Goal: Information Seeking & Learning: Learn about a topic

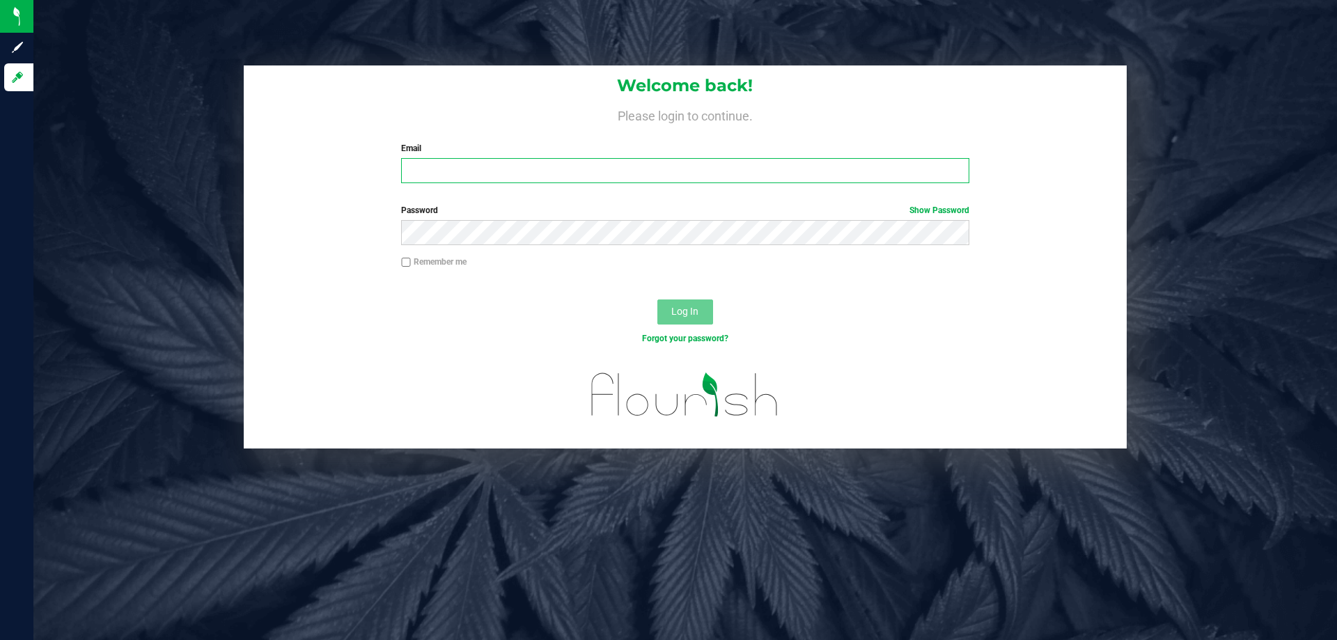
click at [584, 171] on input "Email" at bounding box center [685, 170] width 568 height 25
type input "[EMAIL_ADDRESS][DOMAIN_NAME]"
click at [657, 299] on button "Log In" at bounding box center [685, 311] width 56 height 25
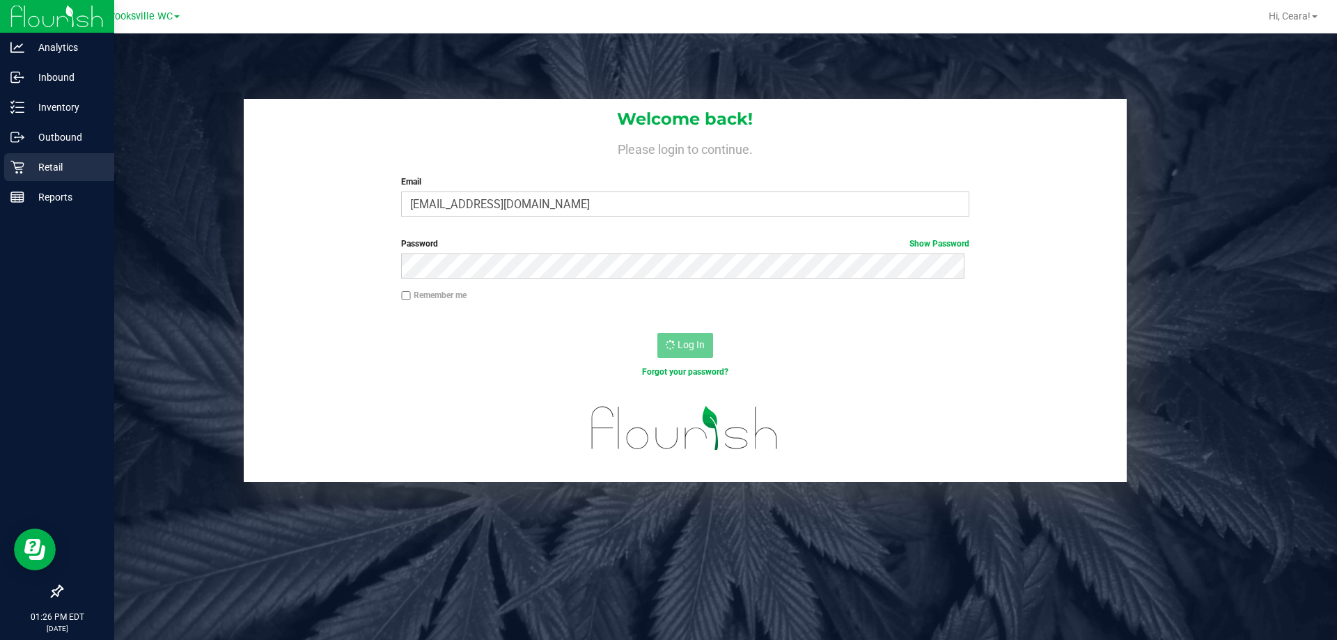
click at [22, 169] on icon at bounding box center [17, 167] width 14 height 14
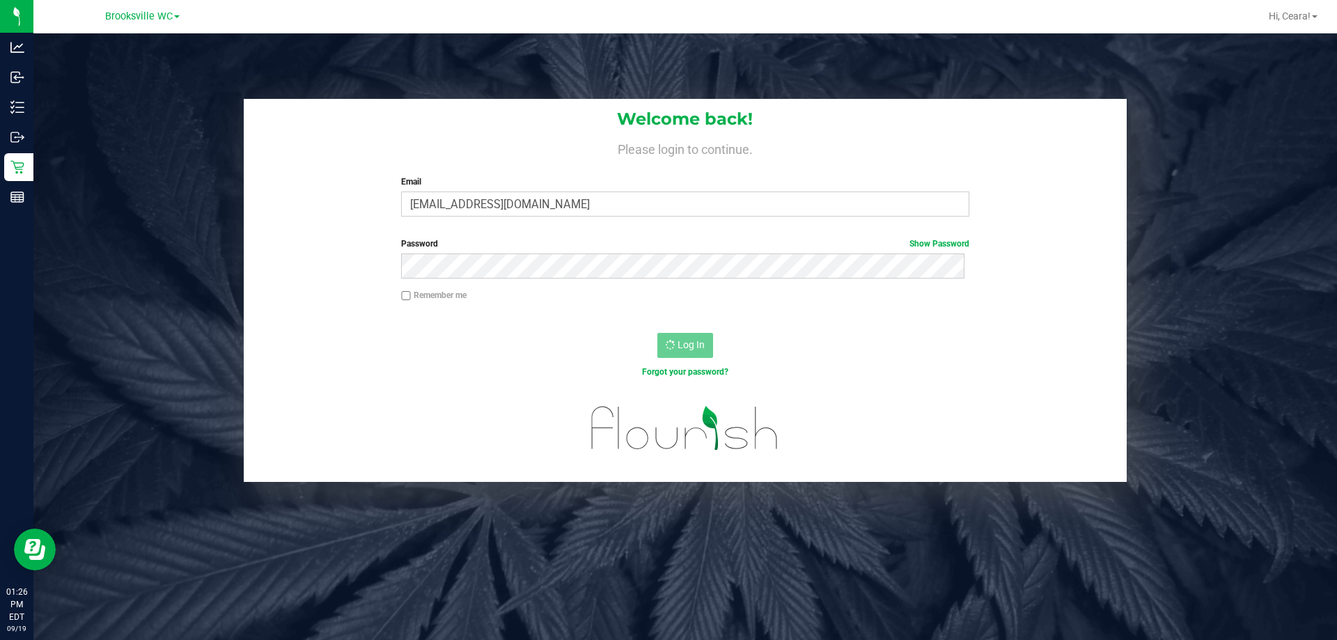
click at [511, 141] on h4 "Please login to continue." at bounding box center [685, 147] width 883 height 17
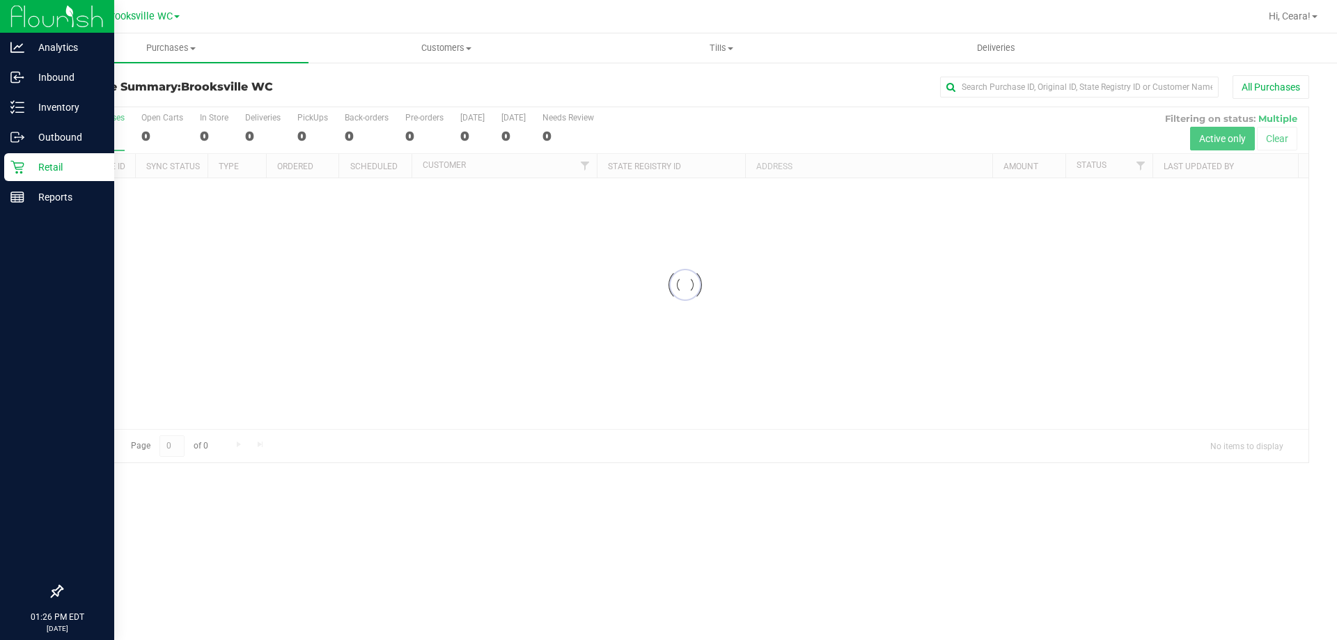
click at [22, 169] on icon at bounding box center [17, 167] width 14 height 14
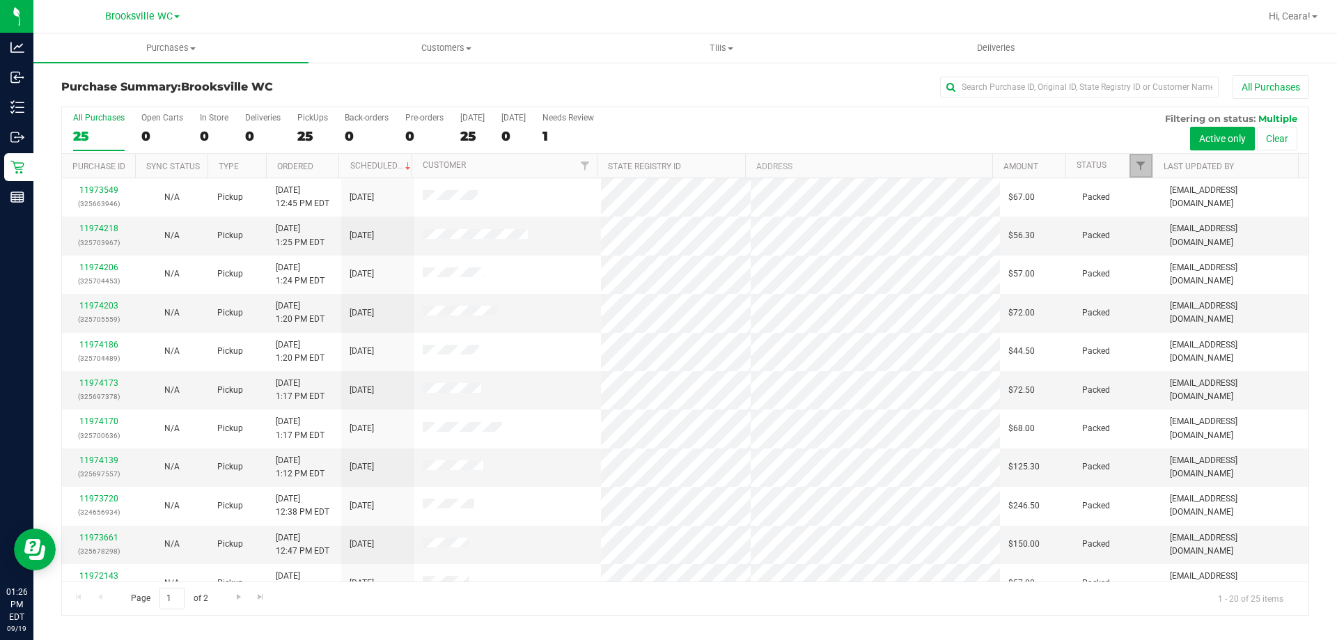
click at [1140, 159] on link "Filter" at bounding box center [1141, 166] width 23 height 24
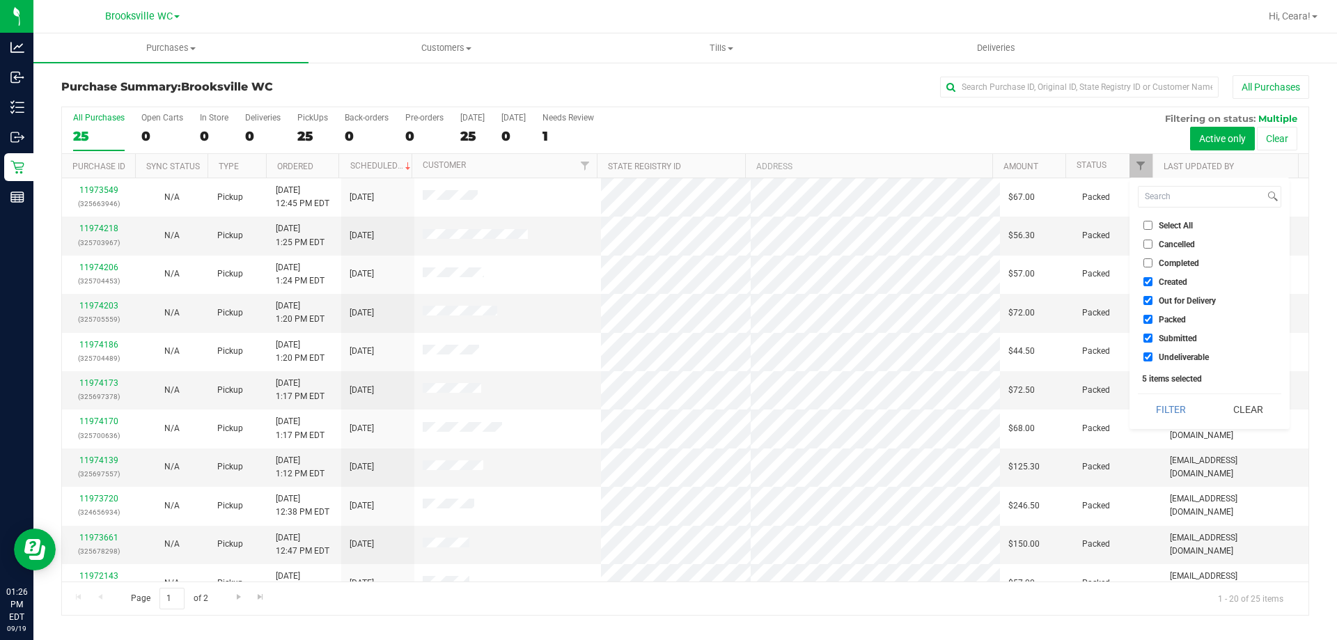
click at [1174, 226] on span "Select All" at bounding box center [1176, 225] width 34 height 8
click at [1153, 226] on input "Select All" at bounding box center [1148, 225] width 9 height 9
checkbox input "true"
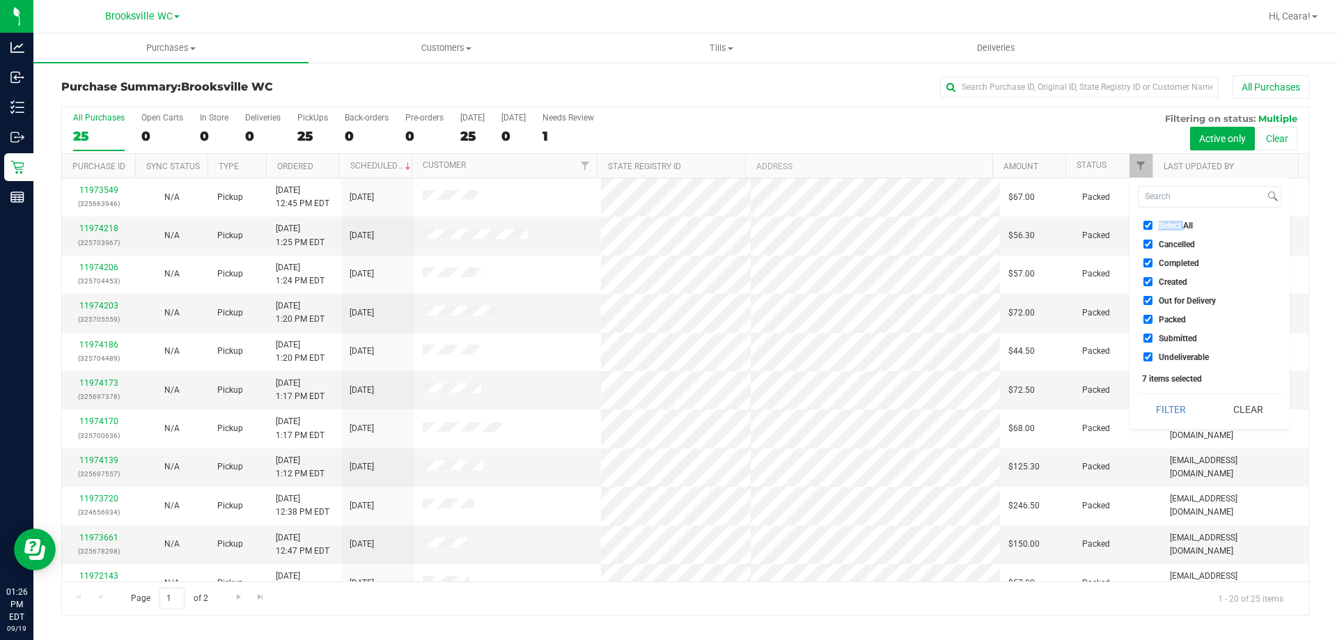
click at [1174, 226] on span "Select All" at bounding box center [1176, 225] width 34 height 8
click at [1153, 226] on input "Select All" at bounding box center [1148, 225] width 9 height 9
checkbox input "false"
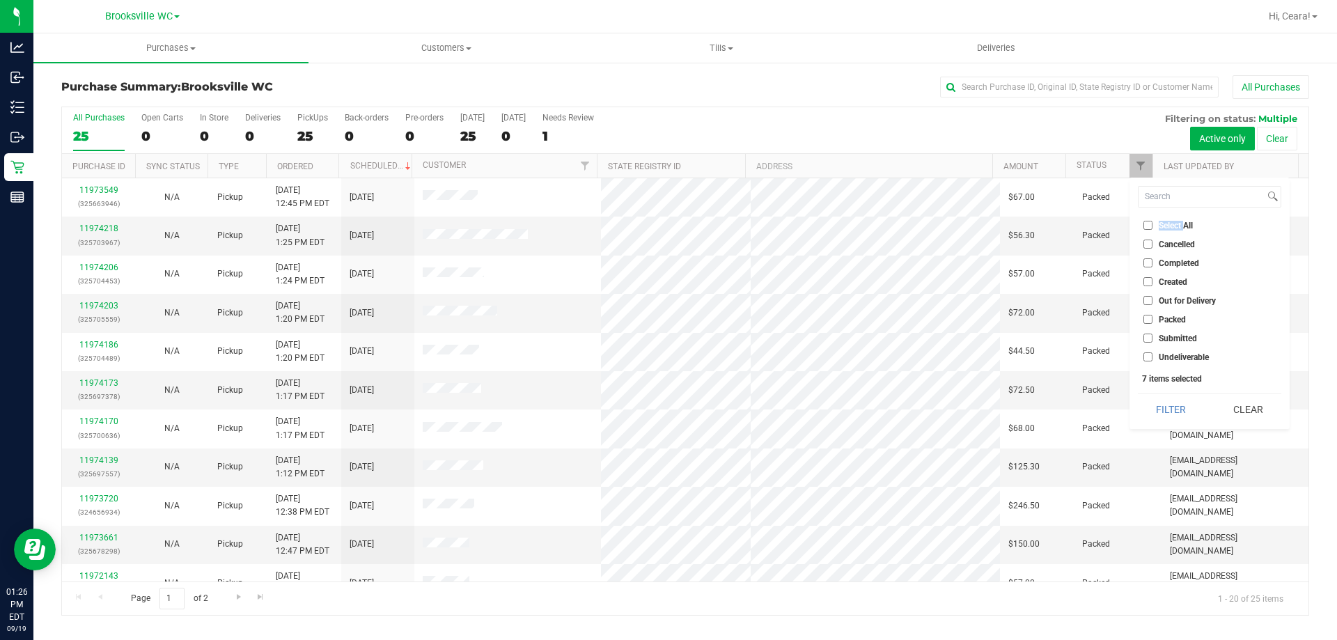
checkbox input "false"
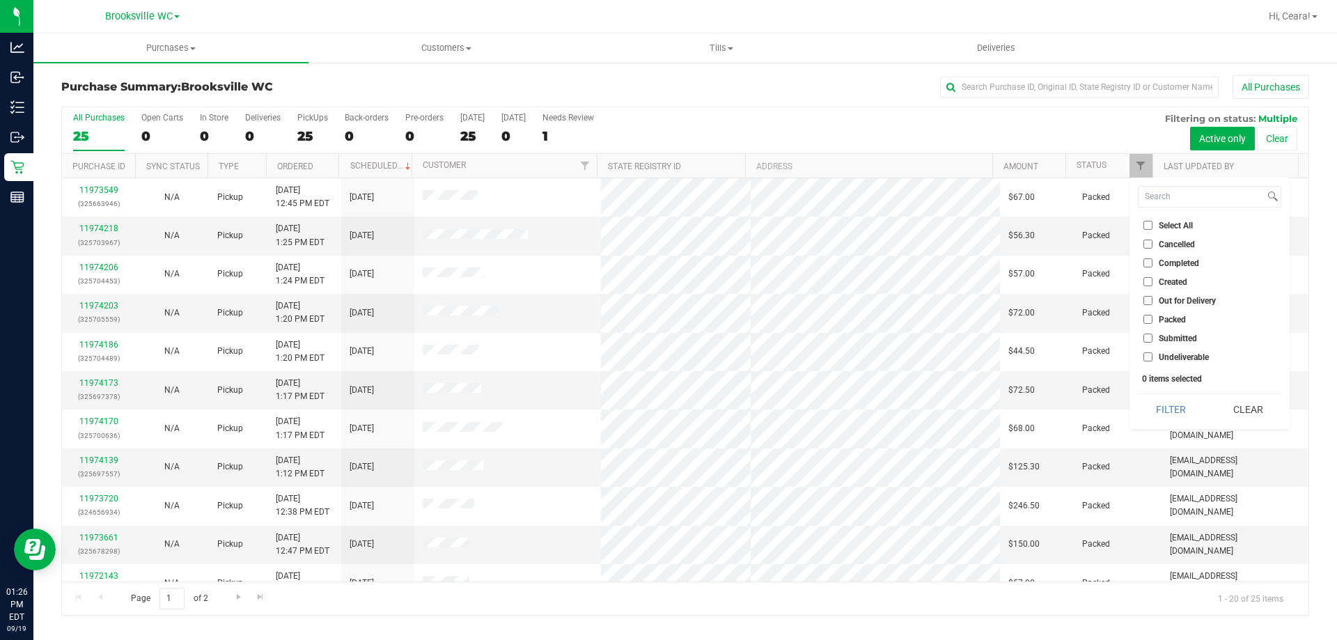
click at [1177, 336] on span "Submitted" at bounding box center [1178, 338] width 38 height 8
click at [1153, 336] on input "Submitted" at bounding box center [1148, 338] width 9 height 9
checkbox input "true"
click at [1174, 412] on button "Filter" at bounding box center [1171, 409] width 67 height 31
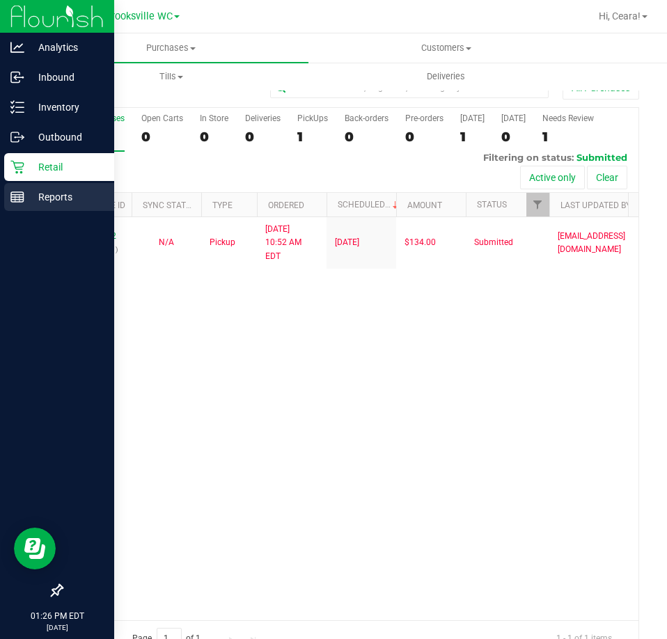
click at [17, 196] on icon at bounding box center [17, 197] width 14 height 14
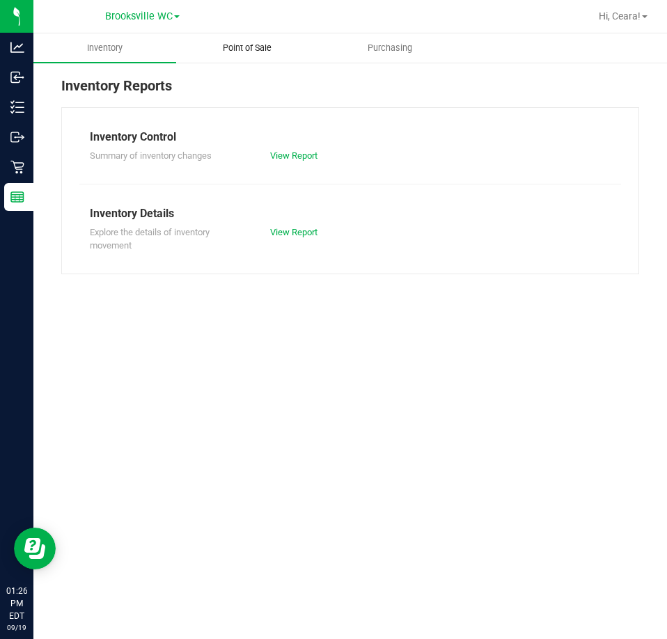
click at [249, 57] on uib-tab-heading "Point of Sale" at bounding box center [247, 48] width 141 height 28
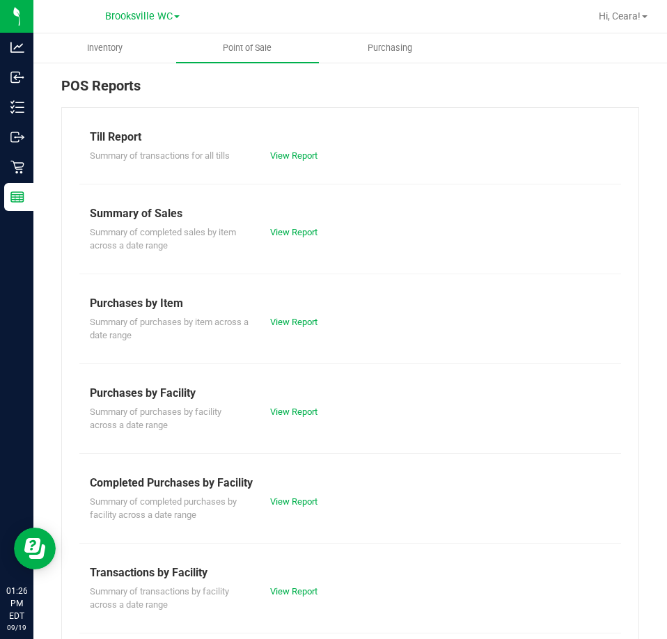
click at [301, 238] on div "View Report" at bounding box center [350, 233] width 180 height 14
click at [304, 227] on link "View Report" at bounding box center [293, 232] width 47 height 10
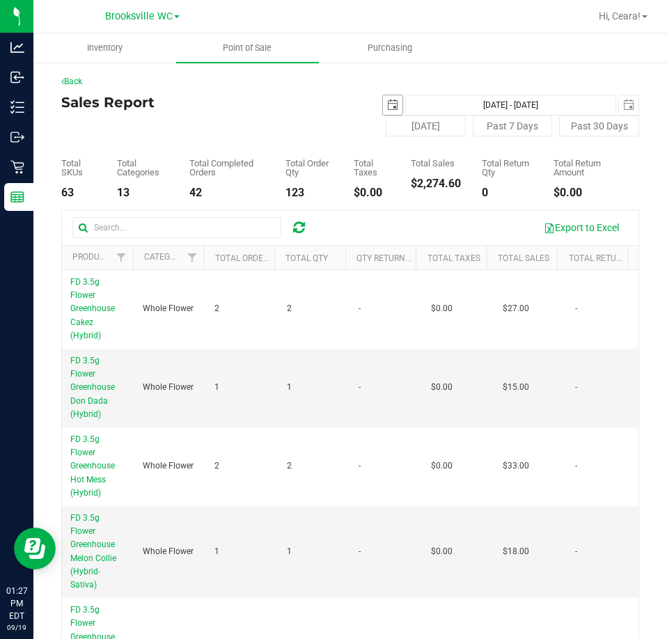
click at [383, 102] on span "select" at bounding box center [393, 105] width 20 height 20
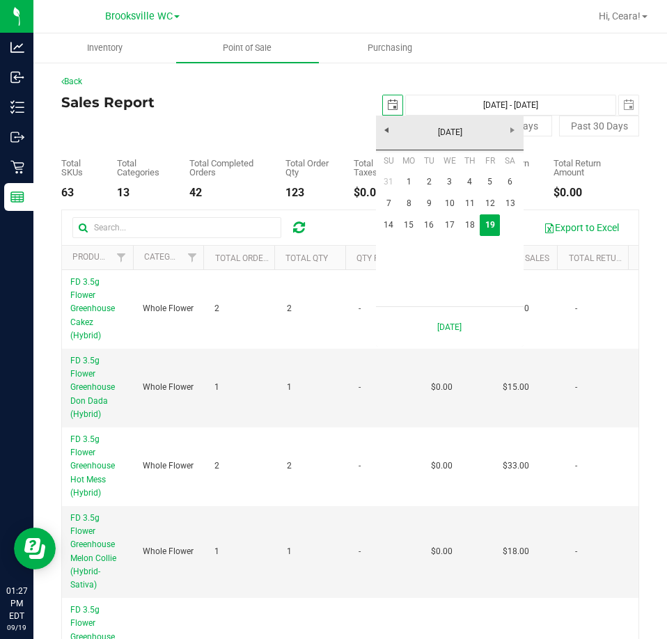
scroll to position [0, 35]
click at [413, 226] on link "15" at bounding box center [409, 226] width 20 height 22
type input "2025-09-15"
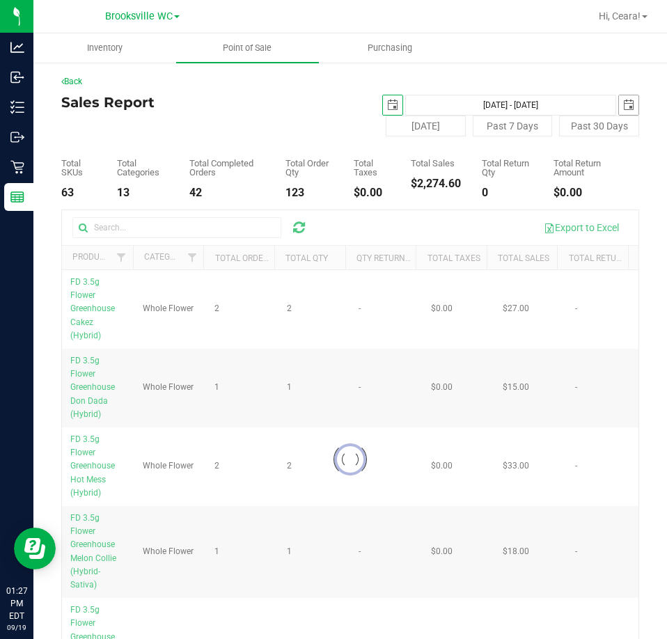
click at [619, 97] on span "select" at bounding box center [629, 105] width 20 height 20
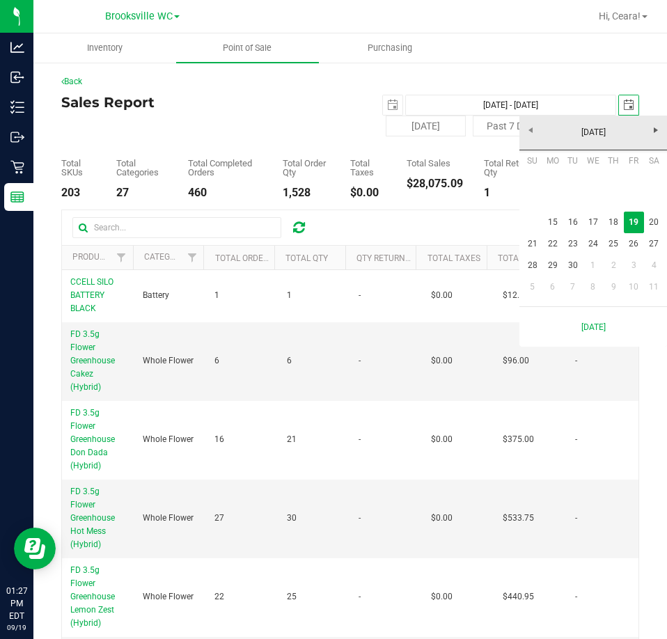
scroll to position [0, 35]
click at [547, 226] on link "15" at bounding box center [553, 223] width 20 height 22
type input "Sep 15, 2025 - Sep 15, 2025"
type input "2025-09-15"
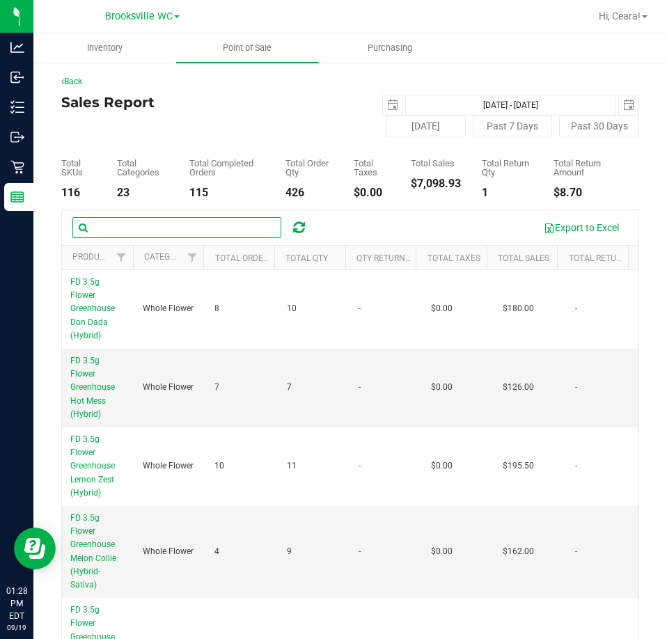
click at [192, 235] on input "text" at bounding box center [176, 227] width 209 height 21
click at [130, 224] on input "text" at bounding box center [176, 227] width 209 height 21
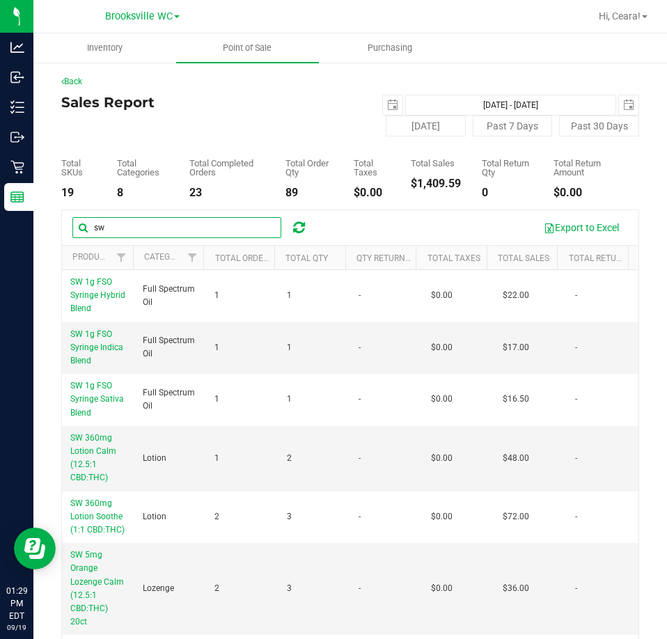
drag, startPoint x: 130, startPoint y: 231, endPoint x: 71, endPoint y: 224, distance: 58.9
click at [71, 224] on div "sw Export to Excel" at bounding box center [350, 227] width 577 height 35
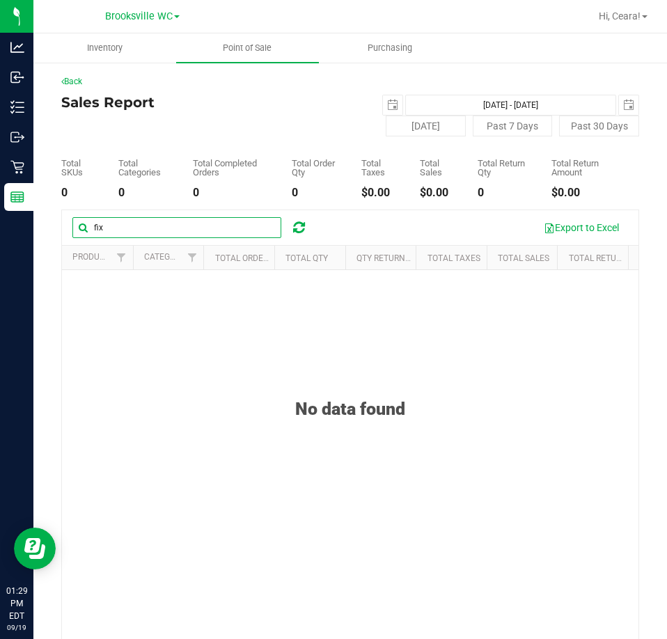
drag, startPoint x: -102, startPoint y: 175, endPoint x: -126, endPoint y: 161, distance: 27.5
click at [0, 161] on html "Analytics Inbound Inventory Outbound Retail Reports 01:29 PM EDT 09/19/2025 09/…" at bounding box center [333, 319] width 667 height 639
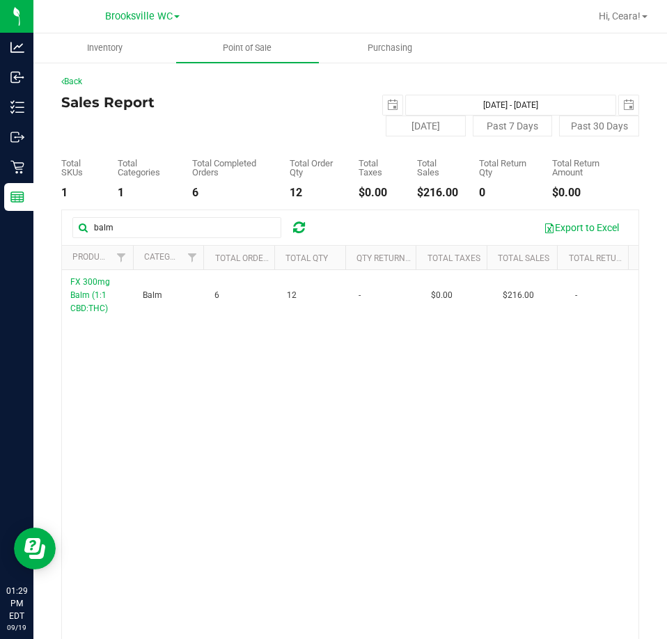
click at [497, 426] on div "FX 300mg Balm (1:1 CBD:THC) Balm 6 12 - $0.00 $216.00 -" at bounding box center [350, 471] width 577 height 403
drag, startPoint x: 173, startPoint y: 222, endPoint x: -15, endPoint y: 201, distance: 189.2
click at [0, 201] on html "Analytics Inbound Inventory Outbound Retail Reports 01:29 PM EDT 09/19/2025 09/…" at bounding box center [333, 319] width 667 height 639
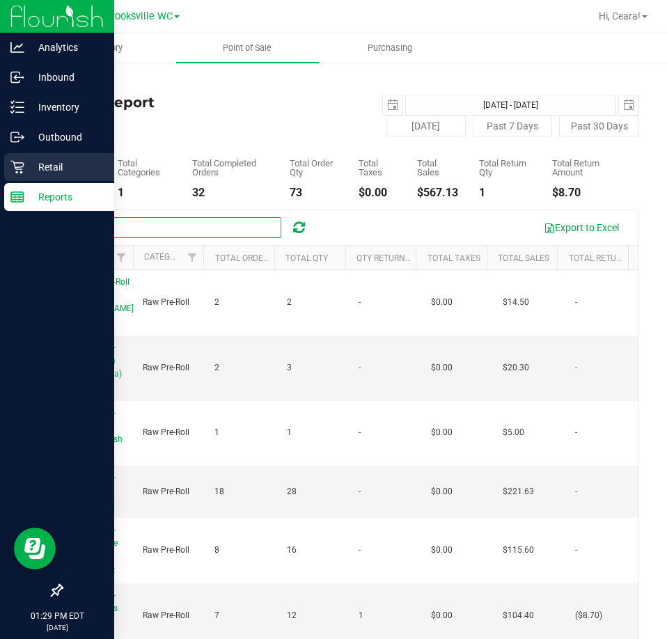
drag, startPoint x: 166, startPoint y: 227, endPoint x: 7, endPoint y: 181, distance: 166.0
click at [0, 181] on html "Analytics Inbound Inventory Outbound Retail Reports 01:29 PM EDT 09/19/2025 09/…" at bounding box center [333, 319] width 667 height 639
type input "1"
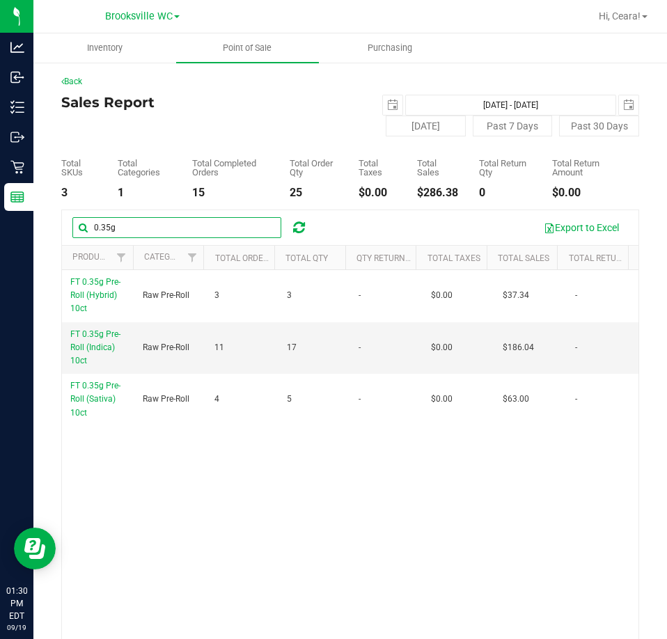
drag, startPoint x: 174, startPoint y: 231, endPoint x: -246, endPoint y: 176, distance: 423.6
click at [0, 176] on html "Analytics Inbound Inventory Outbound Retail Reports 01:30 PM EDT 09/19/2025 09/…" at bounding box center [333, 319] width 667 height 639
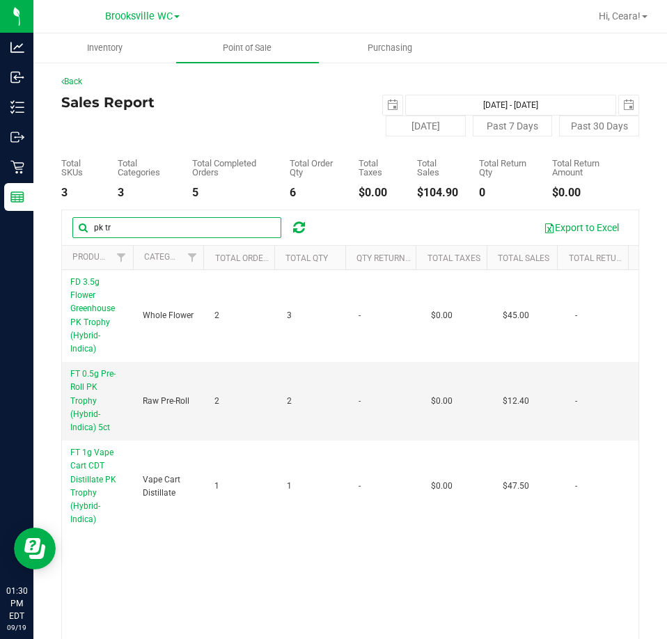
type input "pk tr"
drag, startPoint x: 142, startPoint y: 229, endPoint x: -132, endPoint y: 203, distance: 275.6
click at [0, 203] on html "Analytics Inbound Inventory Outbound Retail Reports 01:30 PM EDT 09/19/2025 09/…" at bounding box center [333, 319] width 667 height 639
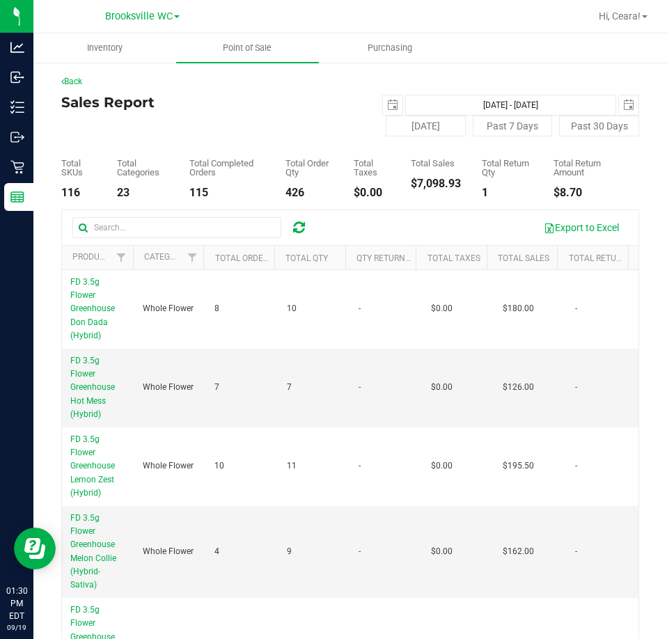
click at [506, 265] on th "Total Sales" at bounding box center [522, 258] width 71 height 24
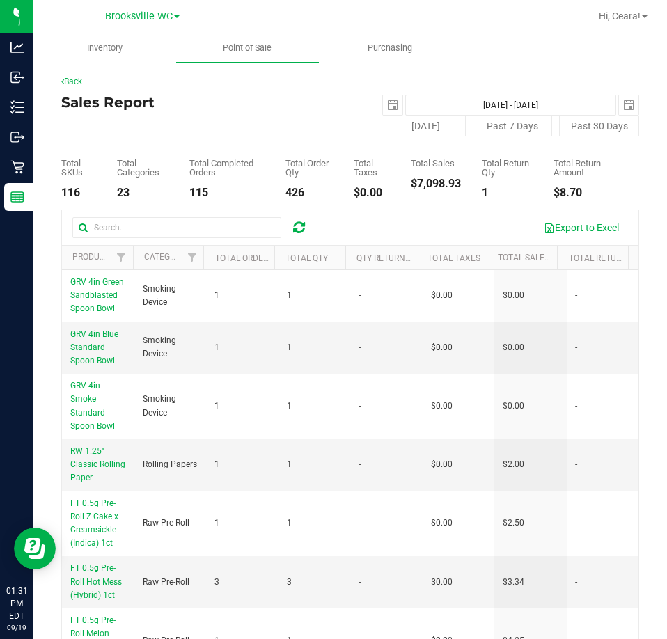
click at [498, 267] on th "Total Sales" at bounding box center [522, 258] width 71 height 24
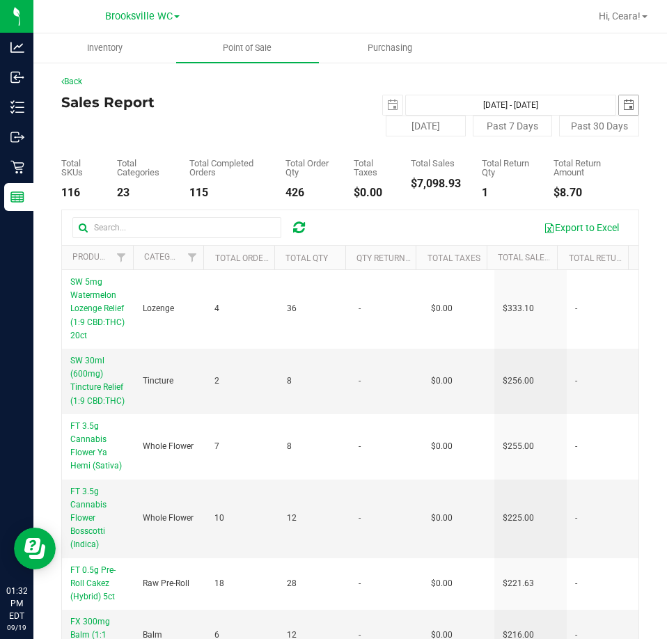
click at [624, 95] on span "select" at bounding box center [629, 105] width 20 height 20
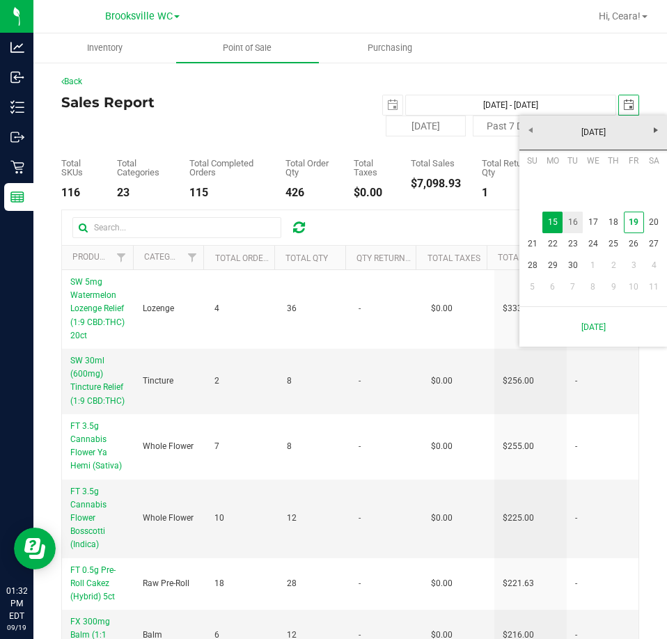
click at [575, 228] on link "16" at bounding box center [573, 223] width 20 height 22
type input "Sep 15, 2025 - Sep 16, 2025"
type input "2025-09-16"
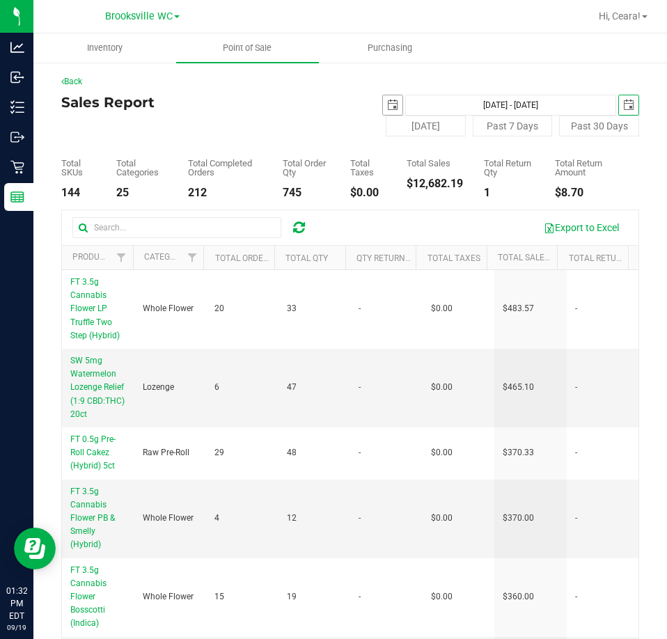
click at [387, 100] on span "select" at bounding box center [392, 105] width 11 height 11
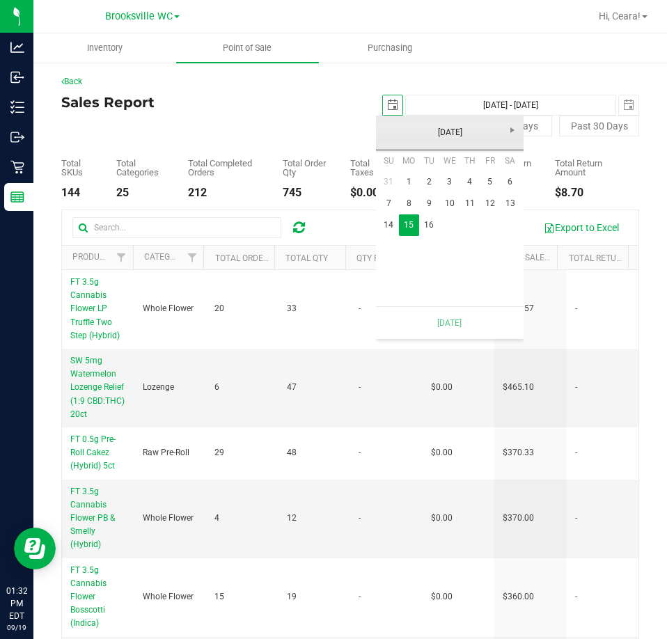
scroll to position [0, 35]
click at [428, 233] on link "16" at bounding box center [429, 226] width 20 height 22
type input "Sep 16, 2025 - Sep 16, 2025"
type input "2025-09-16"
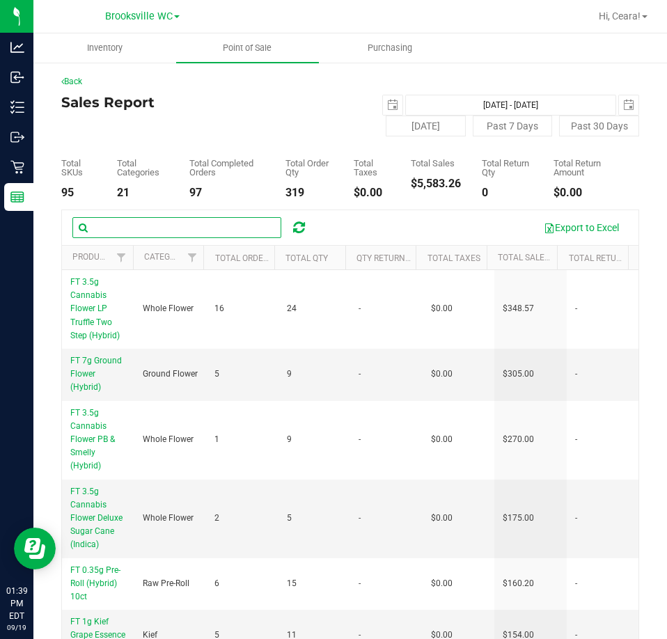
click at [220, 218] on input "text" at bounding box center [176, 227] width 209 height 21
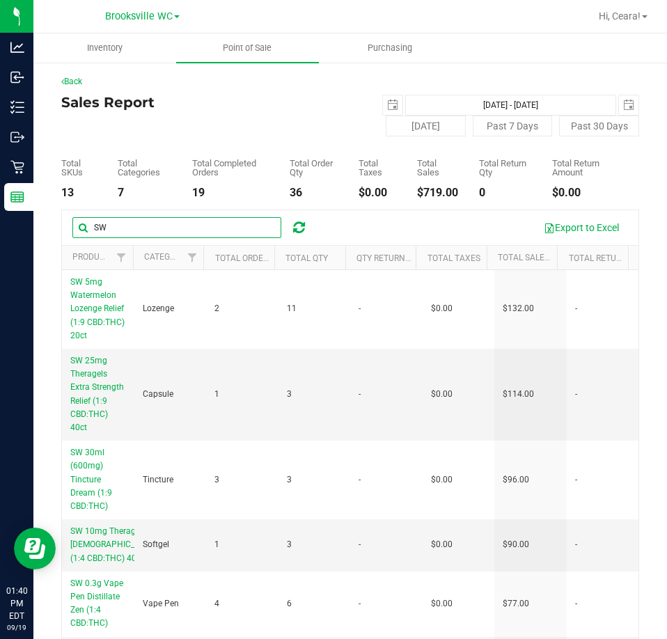
drag, startPoint x: 242, startPoint y: 226, endPoint x: 40, endPoint y: 220, distance: 202.1
click at [42, 220] on div "Back Sales Report 2025-09-16 Sep 16, 2025 - Sep 16, 2025 2025-09-16 Today Past …" at bounding box center [350, 392] width 634 height 662
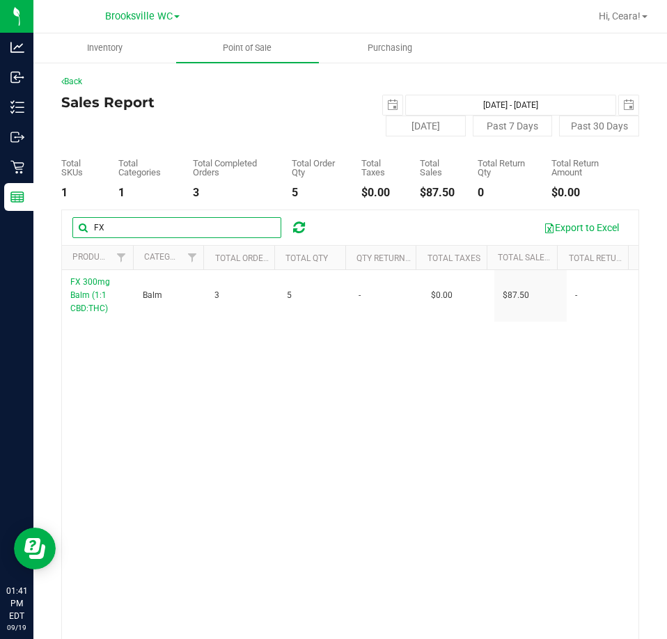
drag, startPoint x: 148, startPoint y: 231, endPoint x: 70, endPoint y: 231, distance: 78.0
click at [70, 231] on div "FX Export to Excel" at bounding box center [350, 227] width 577 height 35
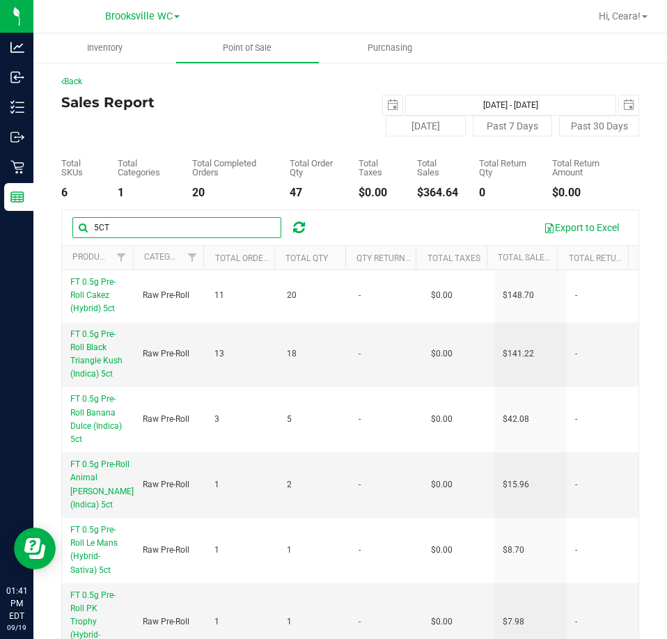
drag, startPoint x: 118, startPoint y: 233, endPoint x: 50, endPoint y: 249, distance: 69.4
click at [54, 232] on div "Back Sales Report 2025-09-16 Sep 16, 2025 - Sep 16, 2025 2025-09-16 Today Past …" at bounding box center [350, 392] width 634 height 662
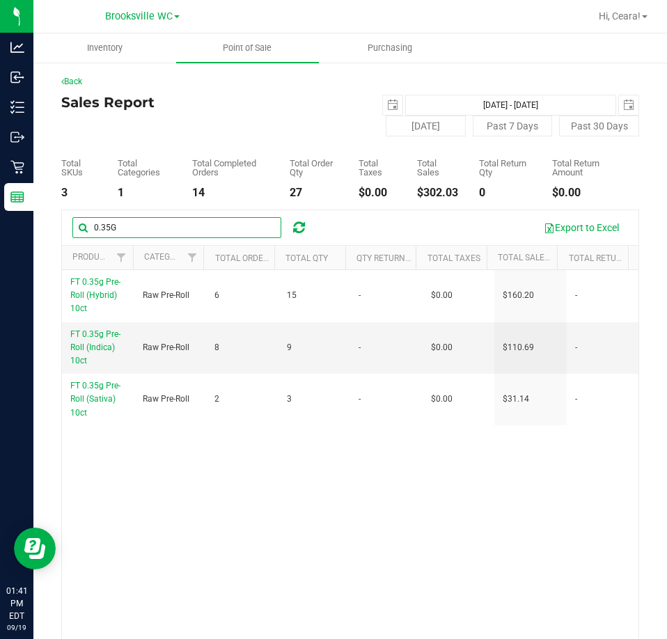
drag, startPoint x: 74, startPoint y: 215, endPoint x: 43, endPoint y: 206, distance: 32.0
click at [43, 214] on div "Back Sales Report 2025-09-16 Sep 16, 2025 - Sep 16, 2025 2025-09-16 Today Past …" at bounding box center [350, 392] width 634 height 662
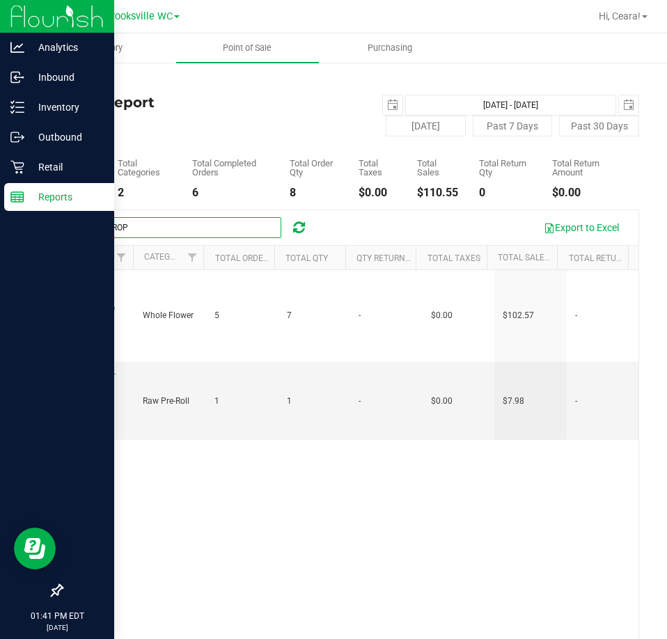
type input "PK TROP"
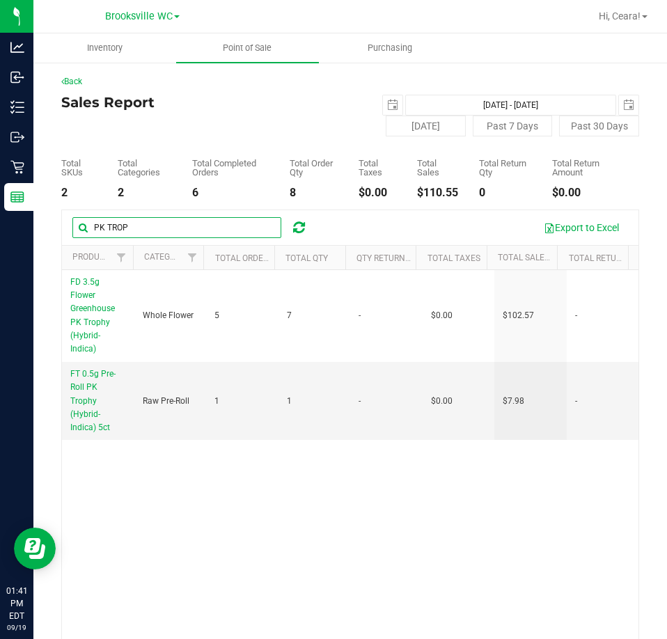
drag, startPoint x: 142, startPoint y: 231, endPoint x: -259, endPoint y: 145, distance: 410.2
click at [0, 145] on html "Analytics Inbound Inventory Outbound Retail Reports 01:41 PM EDT 09/19/2025 09/…" at bounding box center [333, 319] width 667 height 639
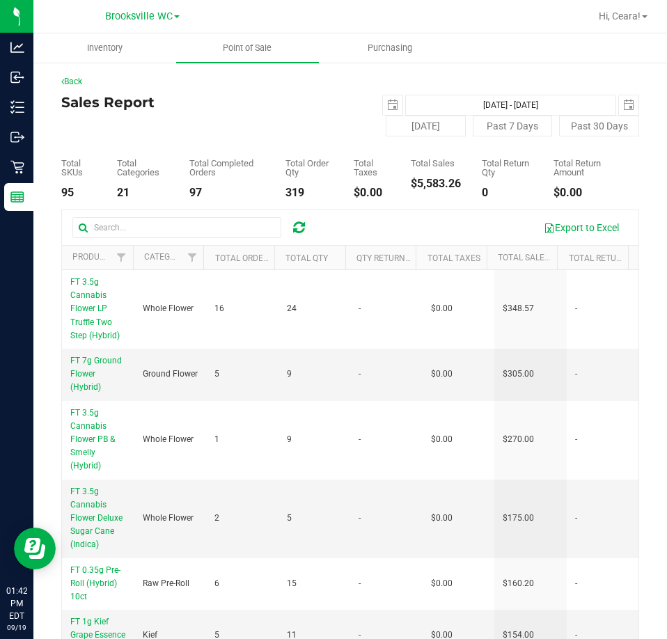
click at [232, 128] on div "Sales Report 2025-09-16 Sep 16, 2025 - Sep 16, 2025 2025-09-16 Today Past 7 Day…" at bounding box center [350, 116] width 578 height 42
click at [387, 109] on span "select" at bounding box center [392, 105] width 11 height 11
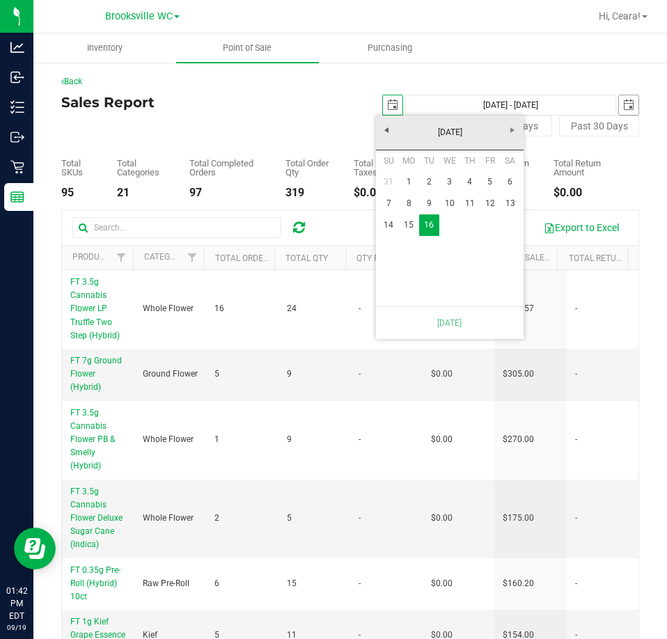
click at [623, 102] on span "select" at bounding box center [628, 105] width 11 height 11
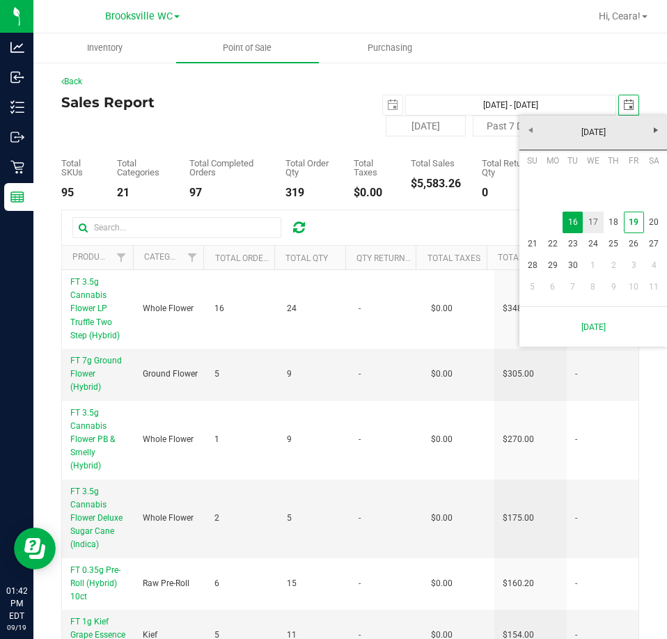
click at [589, 220] on link "17" at bounding box center [593, 223] width 20 height 22
type input "Sep 16, 2025 - Sep 17, 2025"
type input "2025-09-17"
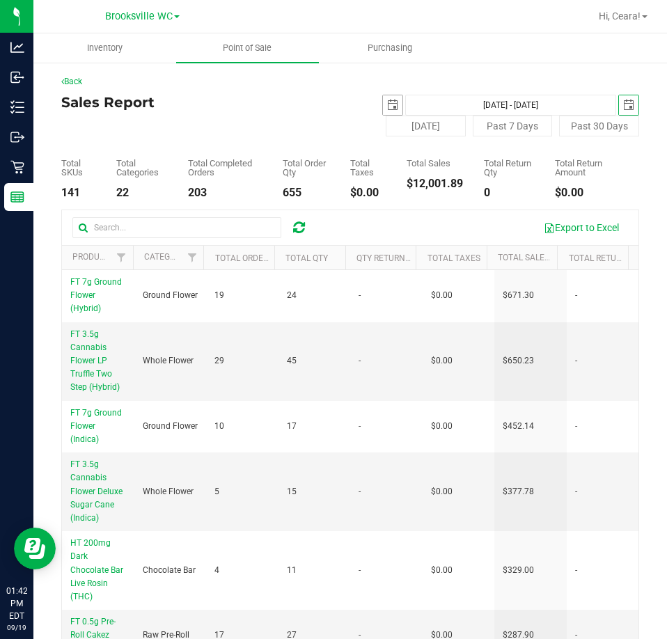
click at [390, 105] on span "select" at bounding box center [392, 105] width 11 height 11
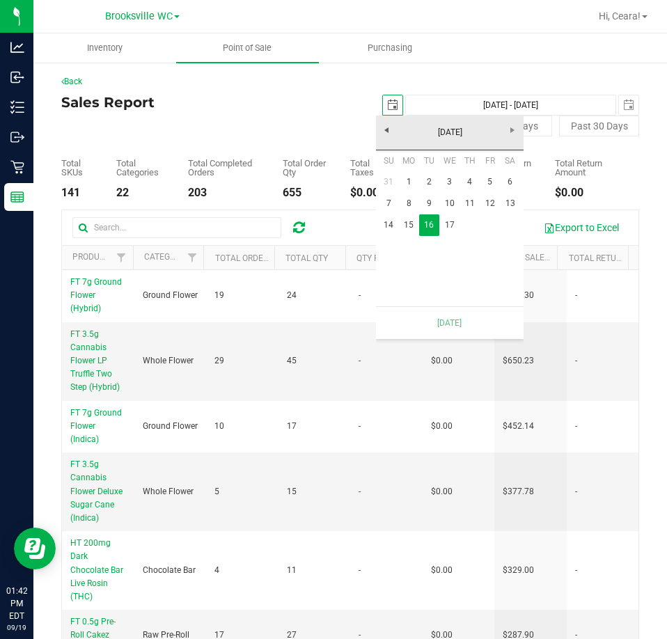
scroll to position [0, 35]
click at [451, 223] on link "17" at bounding box center [449, 226] width 20 height 22
type input "Sep 17, 2025 - Sep 17, 2025"
type input "2025-09-17"
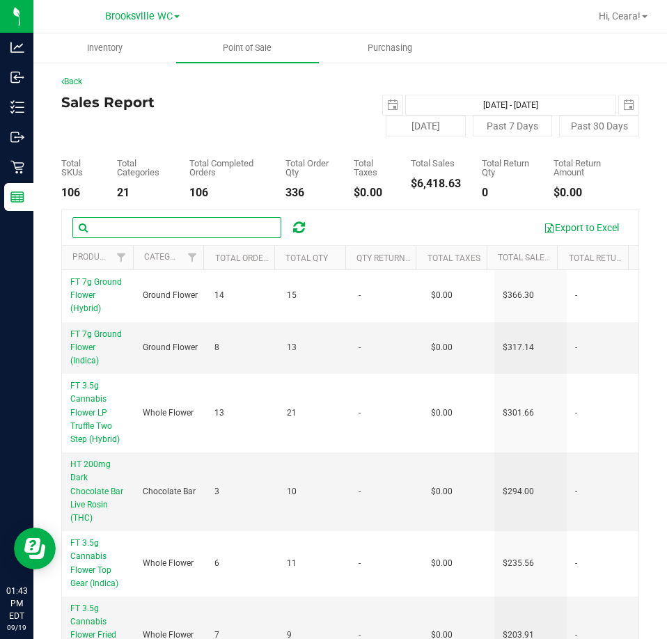
click at [175, 225] on input "text" at bounding box center [176, 227] width 209 height 21
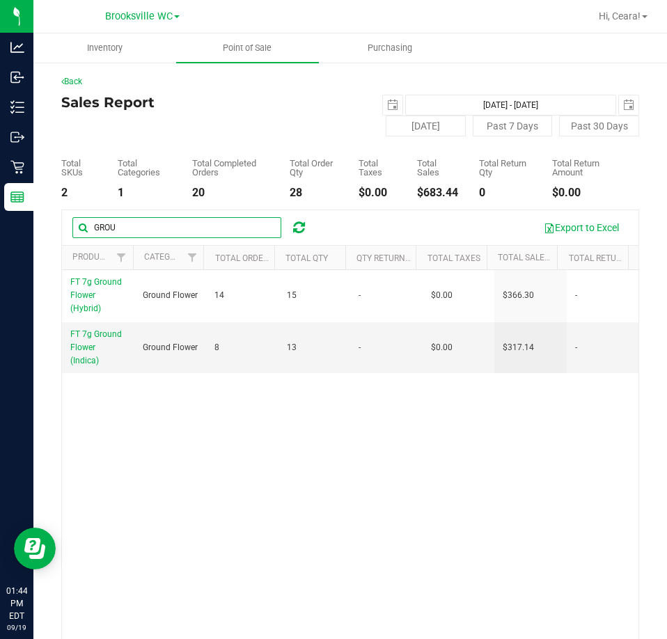
drag, startPoint x: 239, startPoint y: 221, endPoint x: 104, endPoint y: 212, distance: 135.4
click at [72, 212] on div "GROU Export to Excel" at bounding box center [350, 227] width 577 height 35
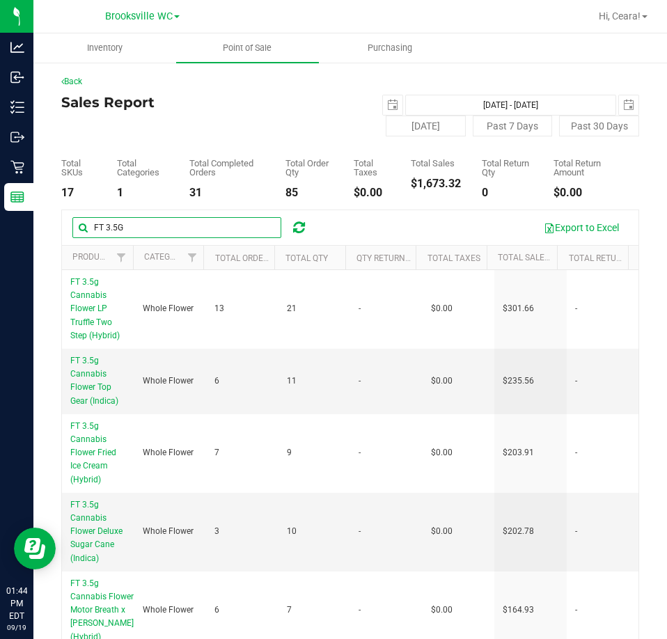
drag, startPoint x: 148, startPoint y: 233, endPoint x: -338, endPoint y: 155, distance: 492.3
click at [0, 155] on html "Analytics Inbound Inventory Outbound Retail Reports 01:44 PM EDT 09/19/2025 09/…" at bounding box center [333, 319] width 667 height 639
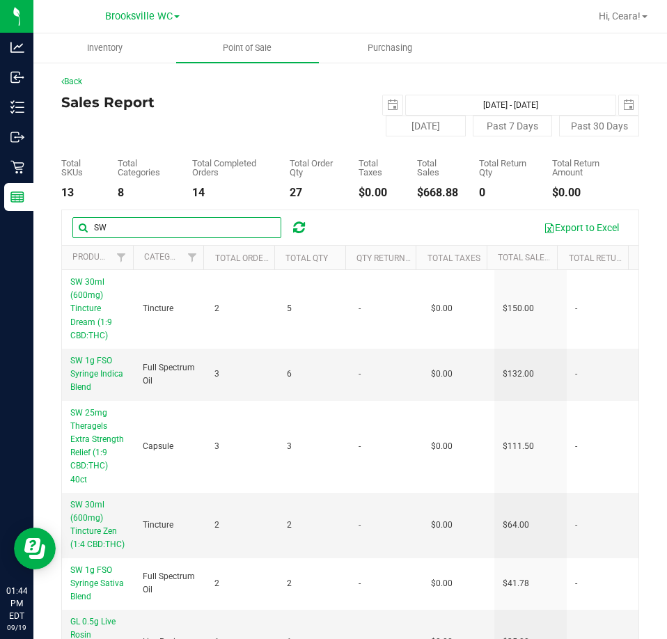
drag, startPoint x: 178, startPoint y: 230, endPoint x: -186, endPoint y: 216, distance: 363.8
click at [0, 216] on html "Analytics Inbound Inventory Outbound Retail Reports 01:44 PM EDT 09/19/2025 09/…" at bounding box center [333, 319] width 667 height 639
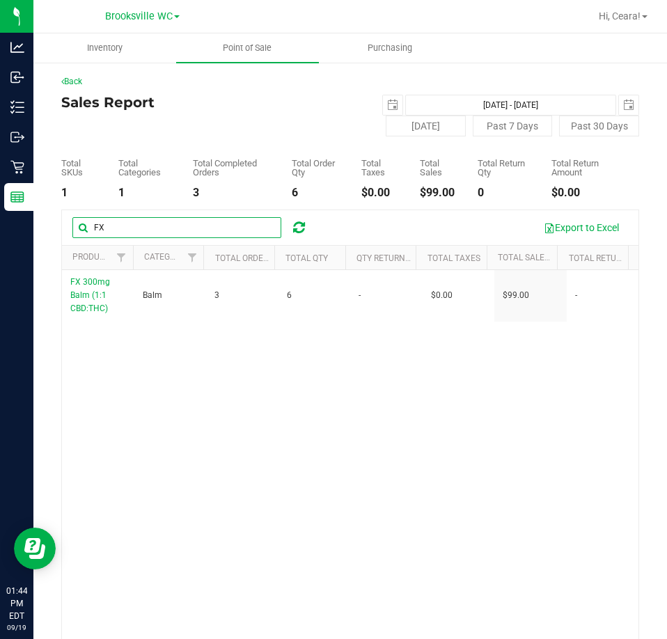
drag, startPoint x: 153, startPoint y: 223, endPoint x: -669, endPoint y: 1, distance: 851.4
click at [0, 1] on html "Analytics Inbound Inventory Outbound Retail Reports 01:44 PM EDT 09/19/2025 09/…" at bounding box center [333, 319] width 667 height 639
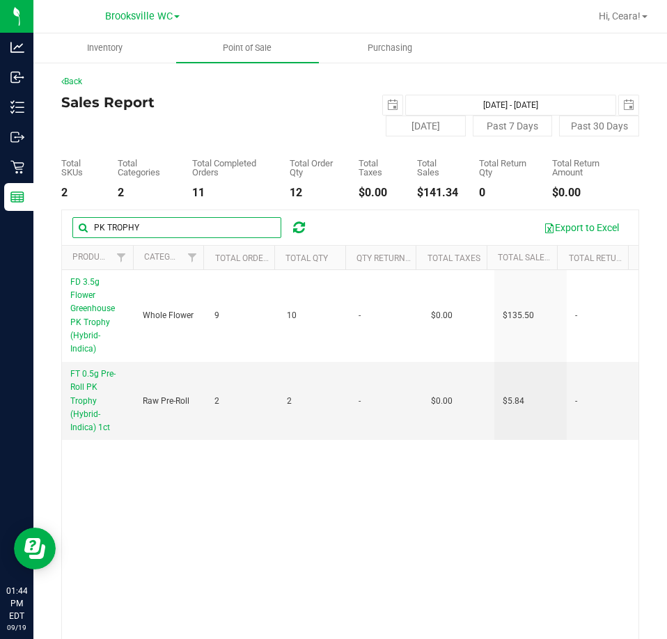
type input "PK TROPHY"
click at [296, 89] on div "Back Sales Report 2025-09-17 Sep 17, 2025 - Sep 17, 2025 2025-09-17 Today Past …" at bounding box center [350, 392] width 578 height 635
drag, startPoint x: 215, startPoint y: 226, endPoint x: -355, endPoint y: 213, distance: 569.9
click at [0, 213] on html "Analytics Inbound Inventory Outbound Retail Reports 01:44 PM EDT 09/19/2025 09/…" at bounding box center [333, 319] width 667 height 639
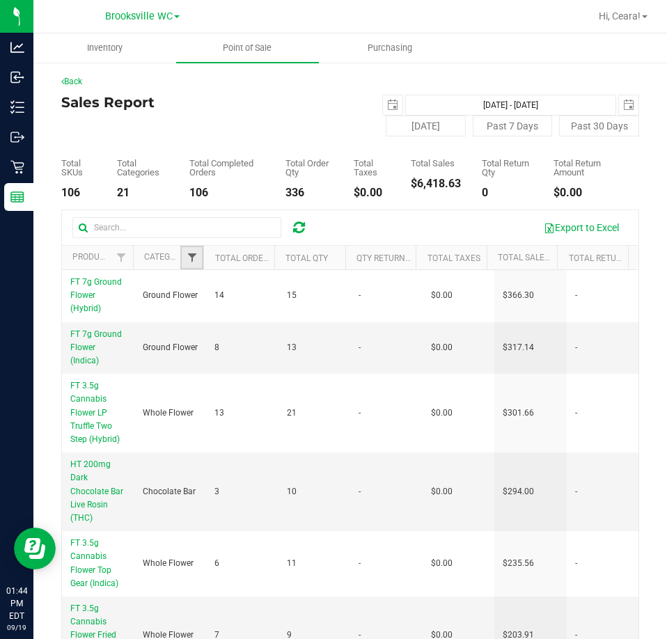
click at [193, 262] on span "Filter" at bounding box center [192, 257] width 11 height 11
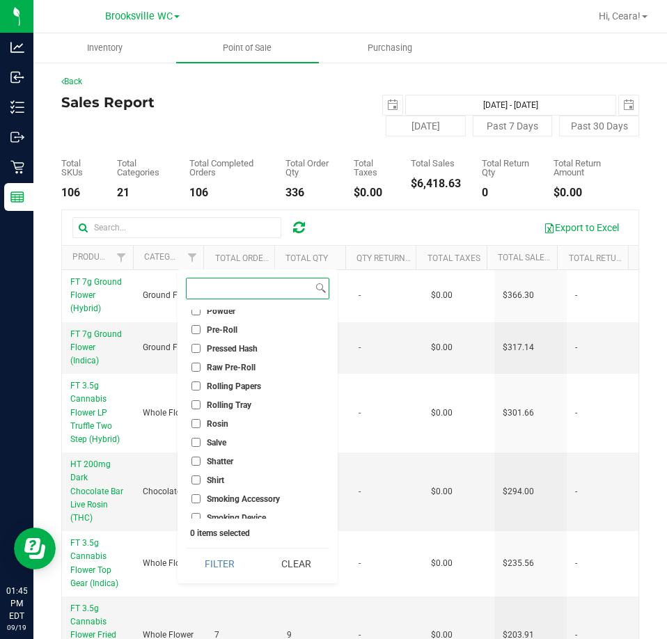
scroll to position [696, 0]
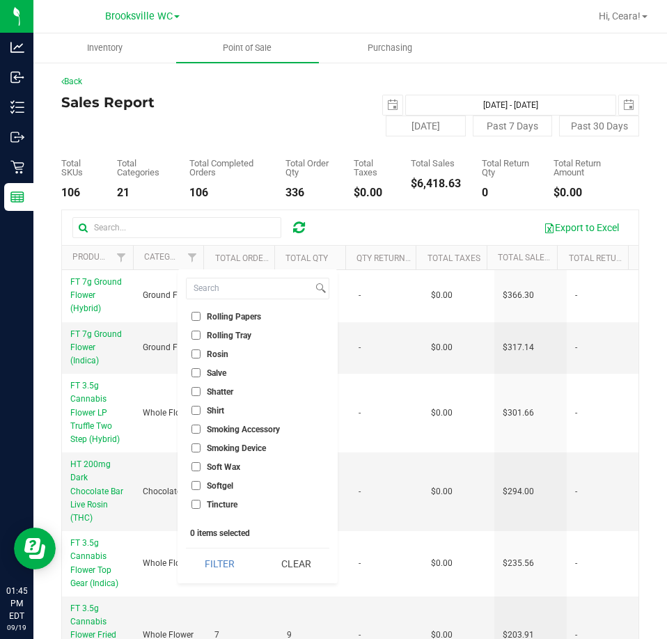
click at [219, 393] on span "Shatter" at bounding box center [220, 392] width 26 height 8
click at [201, 393] on input "Shatter" at bounding box center [196, 391] width 9 height 9
checkbox input "true"
click at [225, 472] on span "Soft Wax" at bounding box center [223, 467] width 33 height 8
click at [201, 472] on input "Soft Wax" at bounding box center [196, 466] width 9 height 9
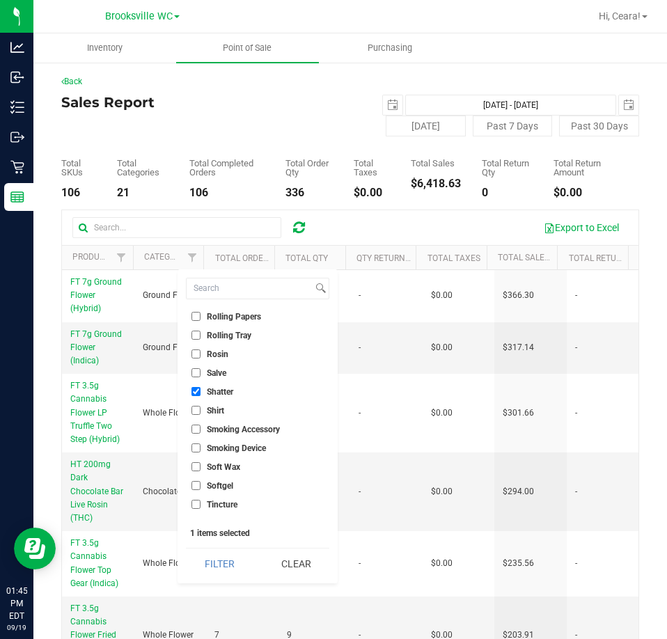
checkbox input "true"
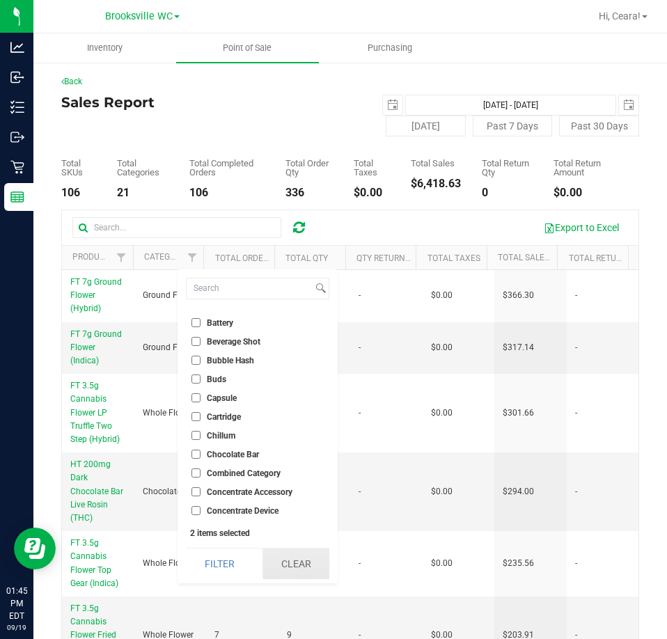
click at [329, 564] on button "Clear" at bounding box center [296, 564] width 67 height 31
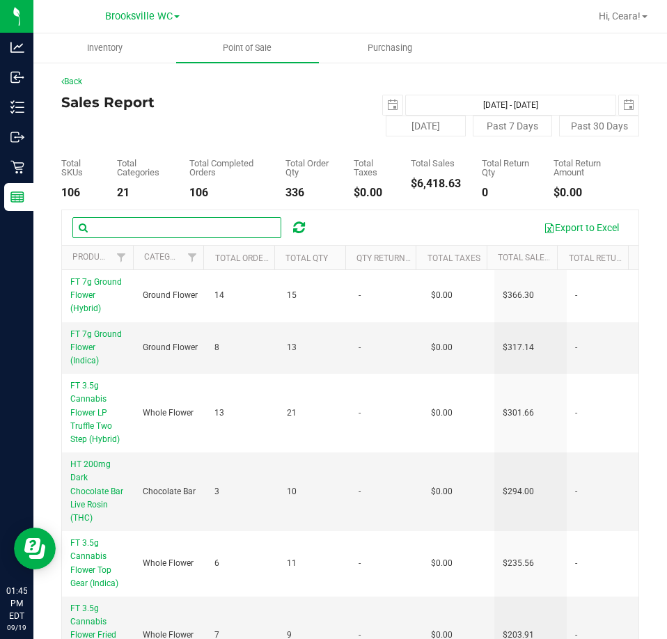
click at [161, 219] on input "text" at bounding box center [176, 227] width 209 height 21
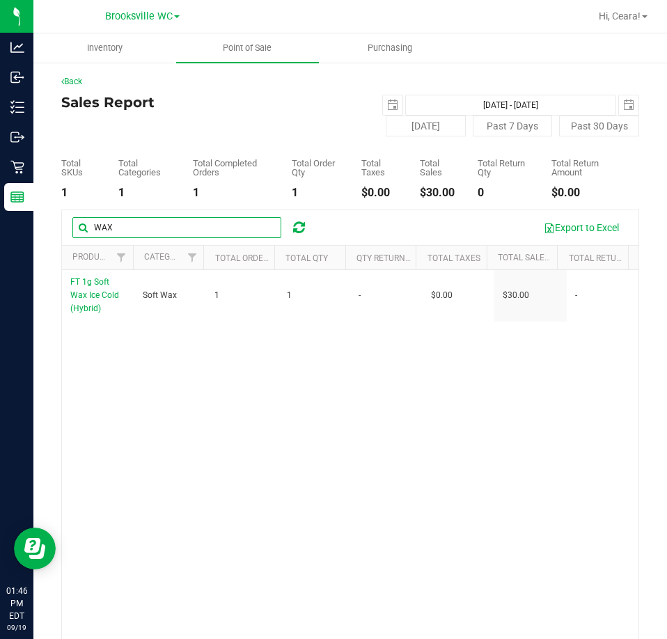
drag, startPoint x: 201, startPoint y: 225, endPoint x: 41, endPoint y: 227, distance: 160.2
click at [45, 228] on div "Back Sales Report 2025-09-17 Sep 17, 2025 - Sep 17, 2025 2025-09-17 Today Past …" at bounding box center [350, 392] width 634 height 662
drag, startPoint x: 35, startPoint y: 226, endPoint x: -38, endPoint y: 211, distance: 73.9
click at [0, 211] on html "Analytics Inbound Inventory Outbound Retail Reports 01:46 PM EDT 09/19/2025 09/…" at bounding box center [333, 319] width 667 height 639
drag, startPoint x: 203, startPoint y: 219, endPoint x: 71, endPoint y: 237, distance: 133.5
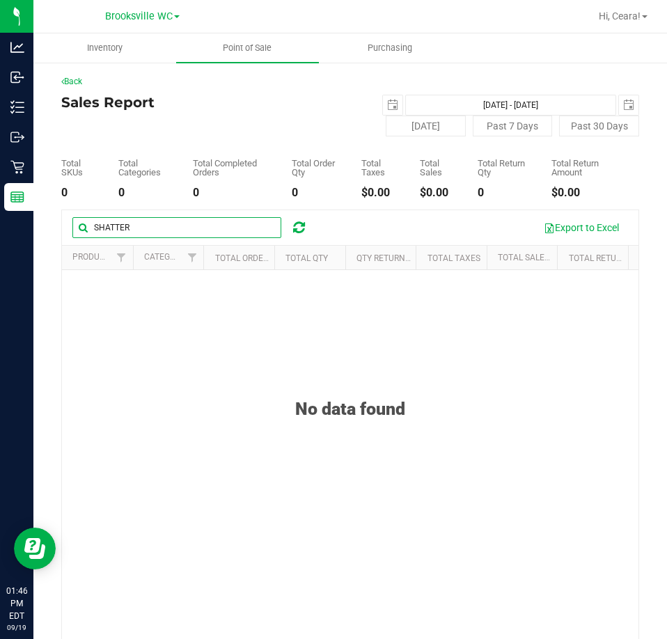
click at [71, 237] on div "SHATTER Export to Excel" at bounding box center [350, 227] width 577 height 35
type input "L"
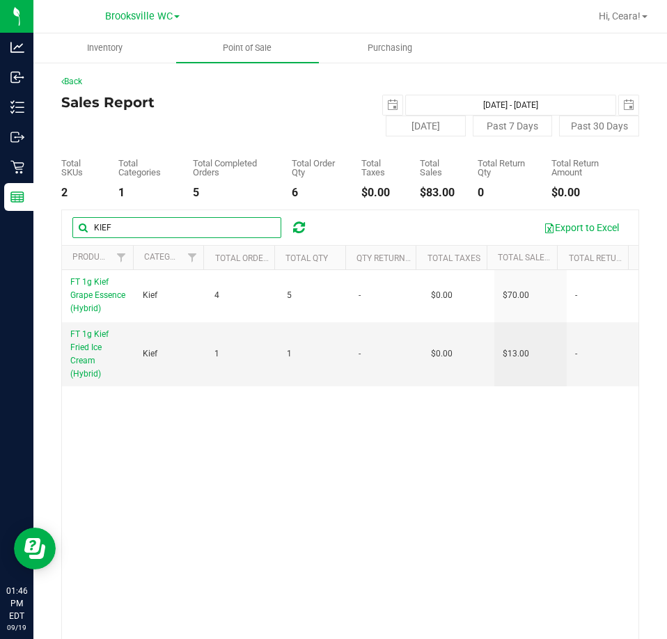
type input "KIEF"
drag, startPoint x: 134, startPoint y: 229, endPoint x: -12, endPoint y: 221, distance: 146.5
click at [0, 221] on html "Analytics Inbound Inventory Outbound Retail Reports 01:46 PM EDT 09/19/2025 09/…" at bounding box center [333, 319] width 667 height 639
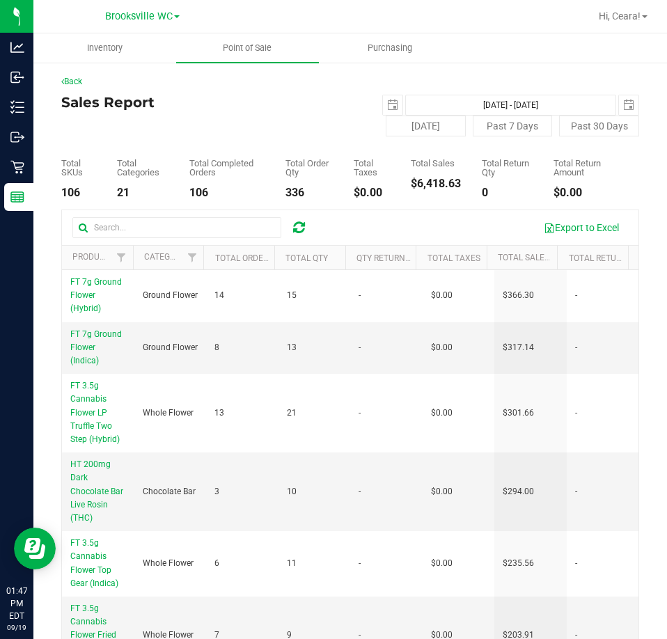
drag, startPoint x: 250, startPoint y: 132, endPoint x: 488, endPoint y: 106, distance: 239.0
click at [256, 128] on div "Sales Report 2025-09-17 Sep 17, 2025 - Sep 17, 2025 2025-09-17 Today Past 7 Day…" at bounding box center [350, 116] width 578 height 42
click at [623, 101] on span "select" at bounding box center [628, 105] width 11 height 11
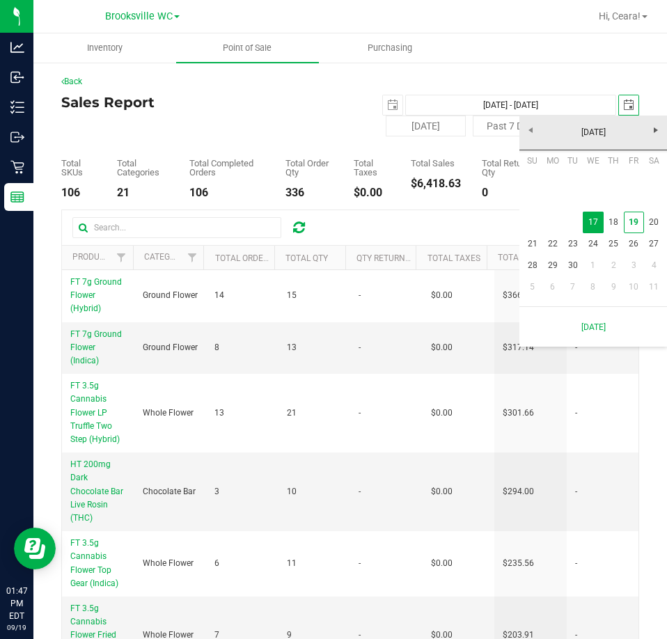
scroll to position [0, 35]
click at [607, 214] on link "18" at bounding box center [614, 223] width 20 height 22
type input "Sep 17, 2025 - Sep 18, 2025"
type input "2025-09-18"
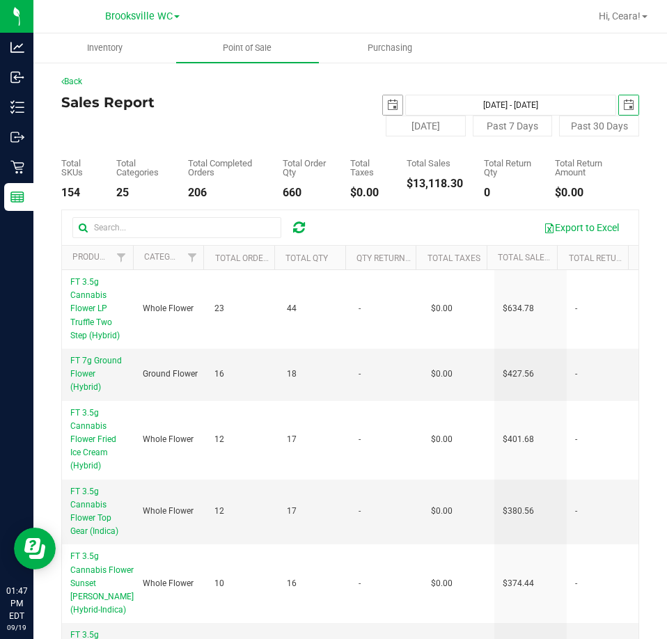
click at [383, 104] on span "select" at bounding box center [393, 105] width 20 height 20
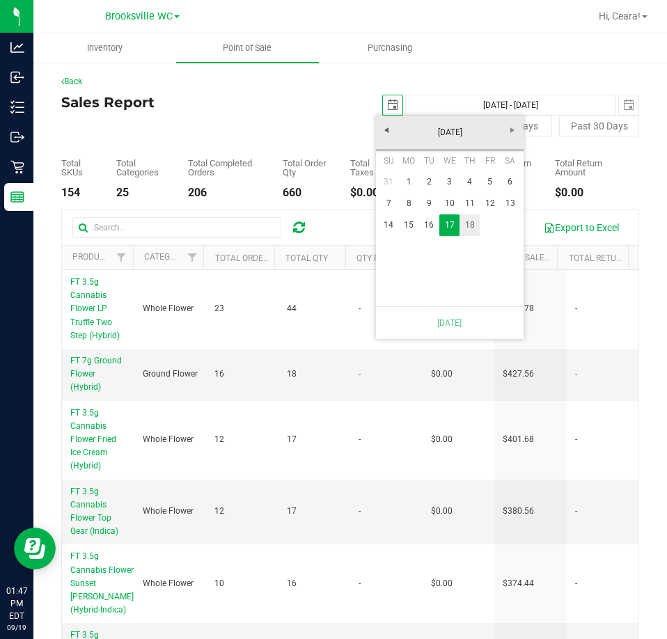
click at [478, 226] on link "18" at bounding box center [470, 226] width 20 height 22
type input "Sep 18, 2025 - Sep 18, 2025"
type input "2025-09-18"
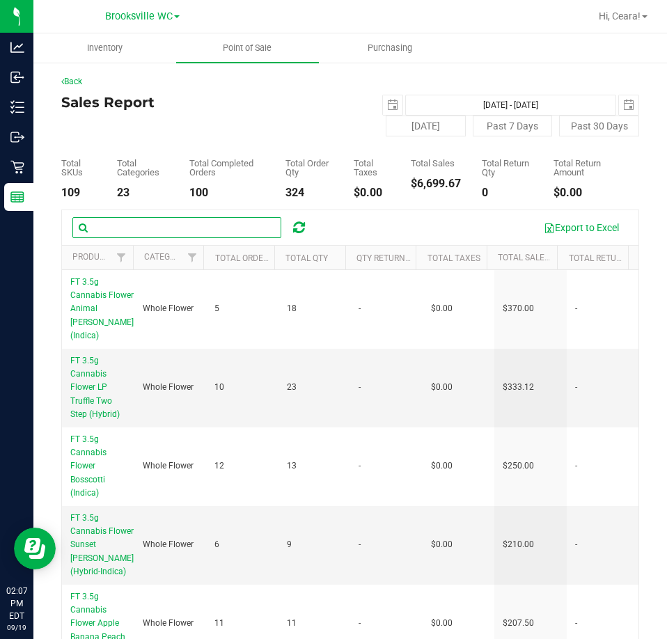
click at [221, 234] on input "text" at bounding box center [176, 227] width 209 height 21
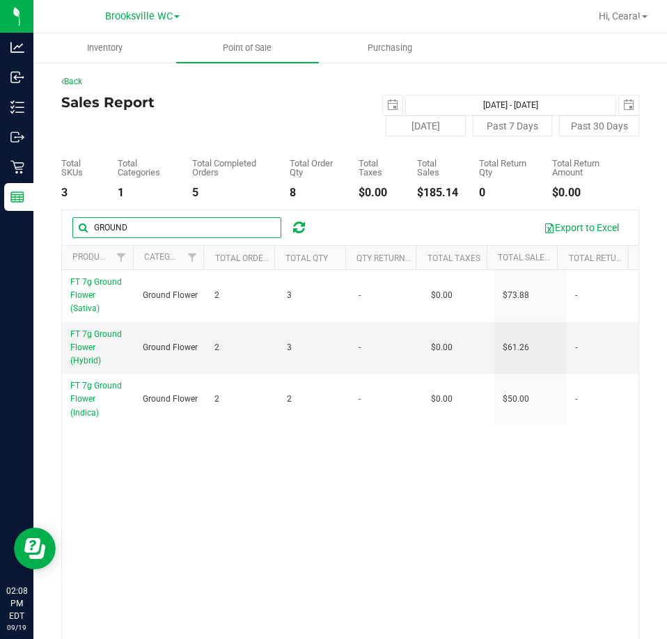
drag, startPoint x: 153, startPoint y: 220, endPoint x: -34, endPoint y: 221, distance: 187.4
click at [0, 221] on html "Analytics Inbound Inventory Outbound Retail Reports 02:08 PM EDT 09/19/2025 09/…" at bounding box center [333, 319] width 667 height 639
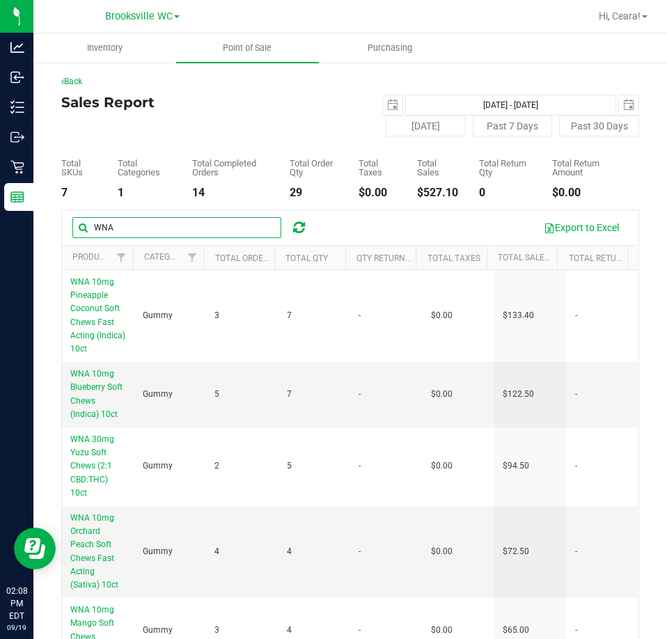
drag, startPoint x: 157, startPoint y: 227, endPoint x: -44, endPoint y: 218, distance: 200.8
click at [0, 218] on html "Analytics Inbound Inventory Outbound Retail Reports 02:08 PM EDT 09/19/2025 09/…" at bounding box center [333, 319] width 667 height 639
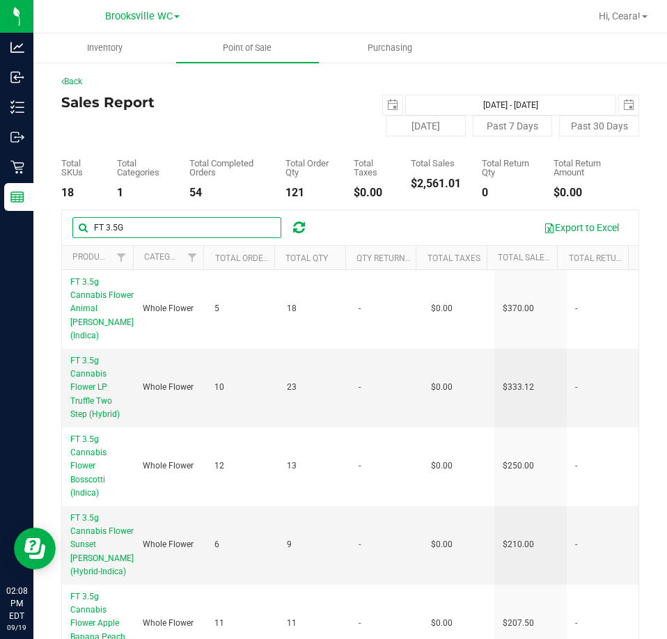
drag, startPoint x: 226, startPoint y: 222, endPoint x: -116, endPoint y: 266, distance: 344.8
click at [0, 266] on html "Analytics Inbound Inventory Outbound Retail Reports 02:08 PM EDT 09/19/2025 09/…" at bounding box center [333, 319] width 667 height 639
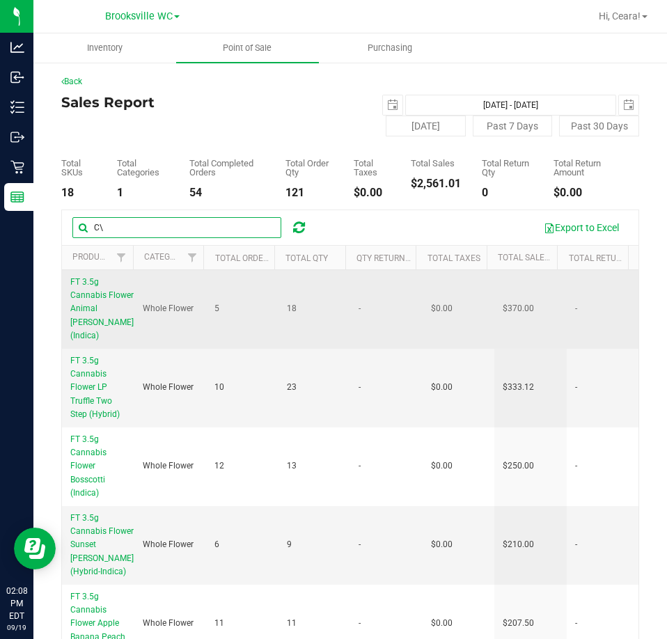
type input "C"
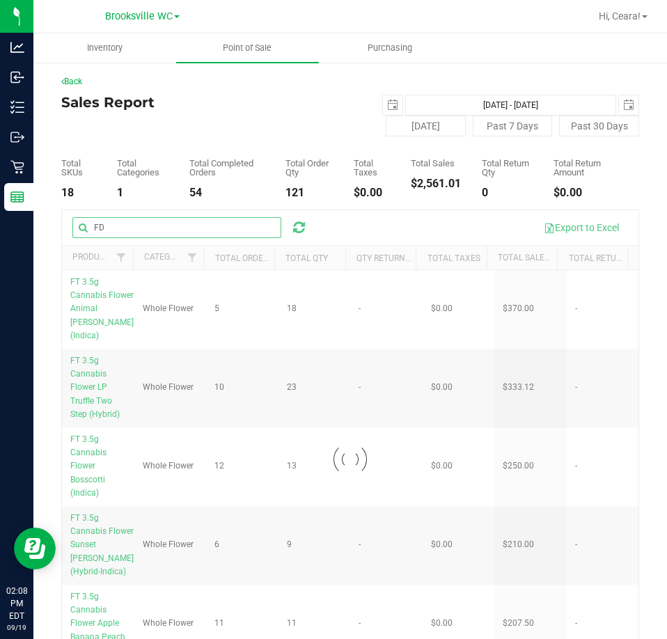
type input "FD"
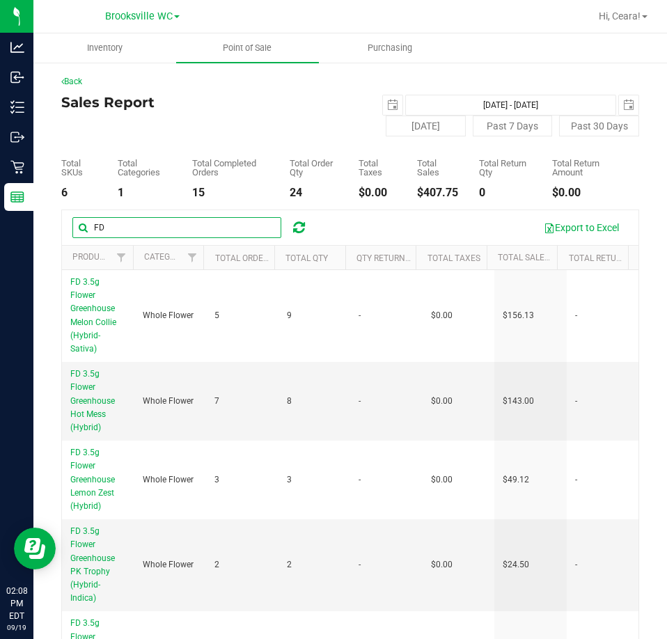
drag, startPoint x: 183, startPoint y: 218, endPoint x: -171, endPoint y: 183, distance: 355.5
click at [0, 183] on html "Analytics Inbound Inventory Outbound Retail Reports 02:08 PM EDT 09/19/2025 09/…" at bounding box center [333, 319] width 667 height 639
click at [189, 257] on span "Filter" at bounding box center [192, 257] width 11 height 11
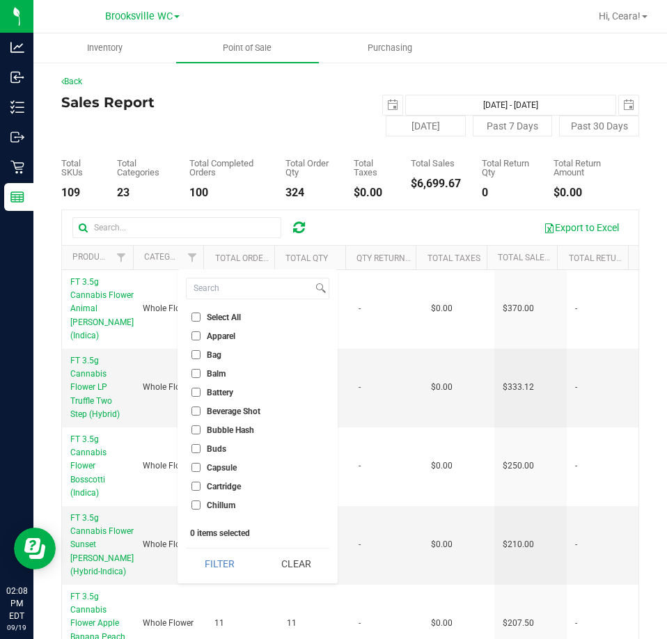
click at [208, 389] on span "Battery" at bounding box center [220, 393] width 26 height 8
click at [201, 389] on input "Battery" at bounding box center [196, 392] width 9 height 9
checkbox input "true"
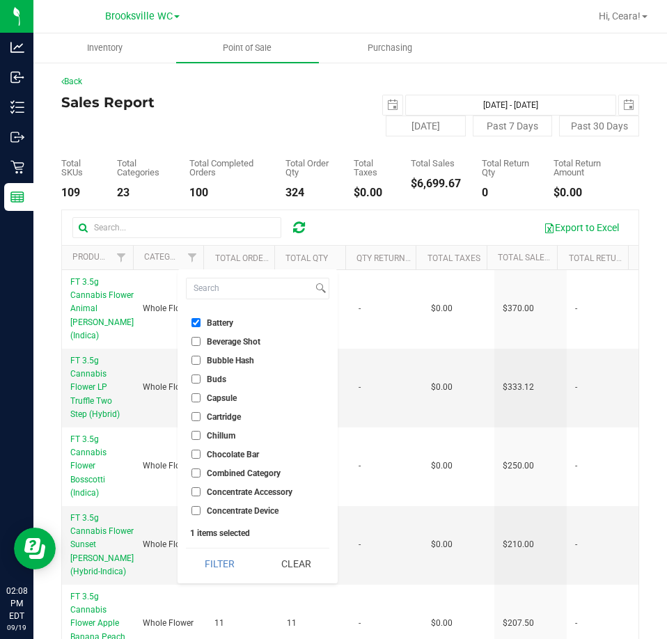
click at [233, 489] on span "Concentrate Accessory" at bounding box center [250, 492] width 86 height 8
click at [201, 489] on input "Concentrate Accessory" at bounding box center [196, 492] width 9 height 9
checkbox input "true"
click at [244, 508] on span "Concentrate Device" at bounding box center [243, 511] width 72 height 8
click at [201, 508] on input "Concentrate Device" at bounding box center [196, 510] width 9 height 9
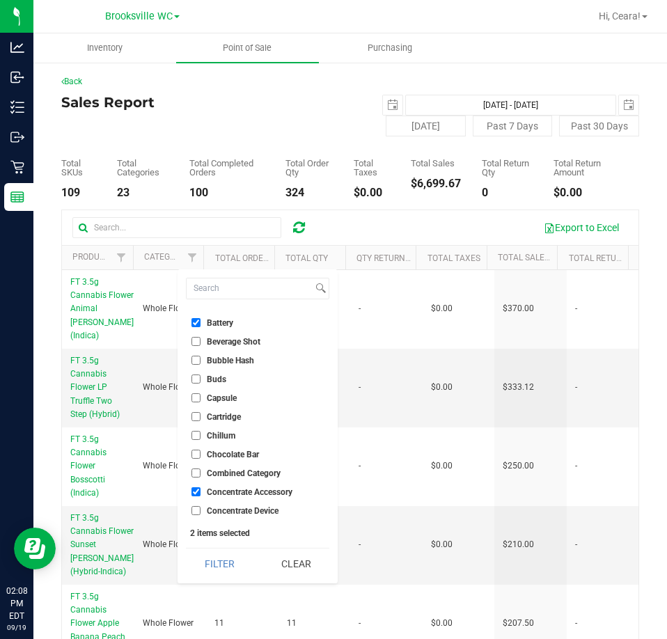
checkbox input "true"
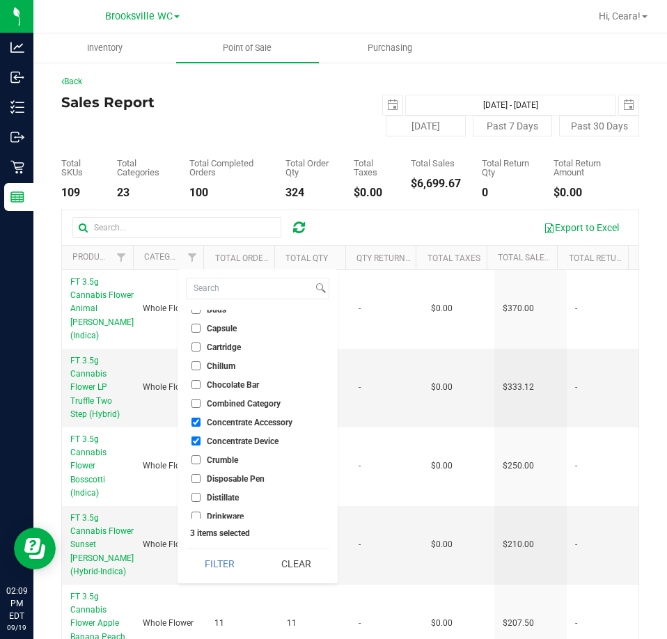
scroll to position [209, 0]
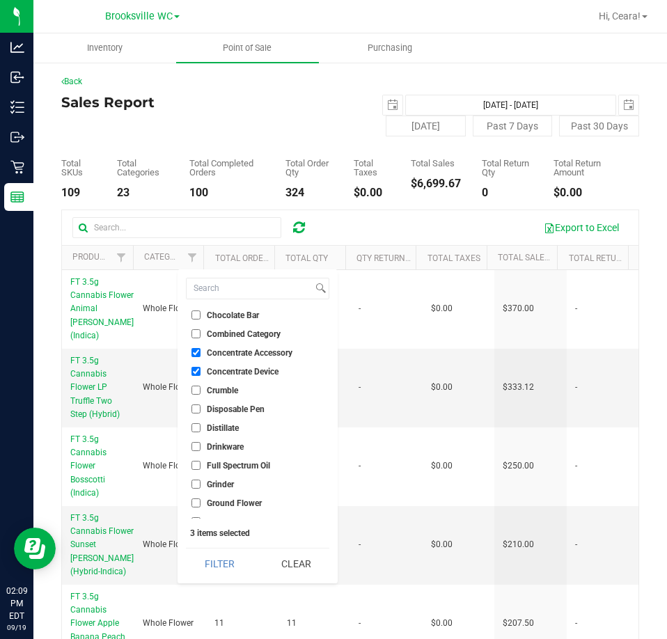
click at [227, 484] on span "Grinder" at bounding box center [220, 485] width 27 height 8
click at [201, 484] on input "Grinder" at bounding box center [196, 484] width 9 height 9
checkbox input "true"
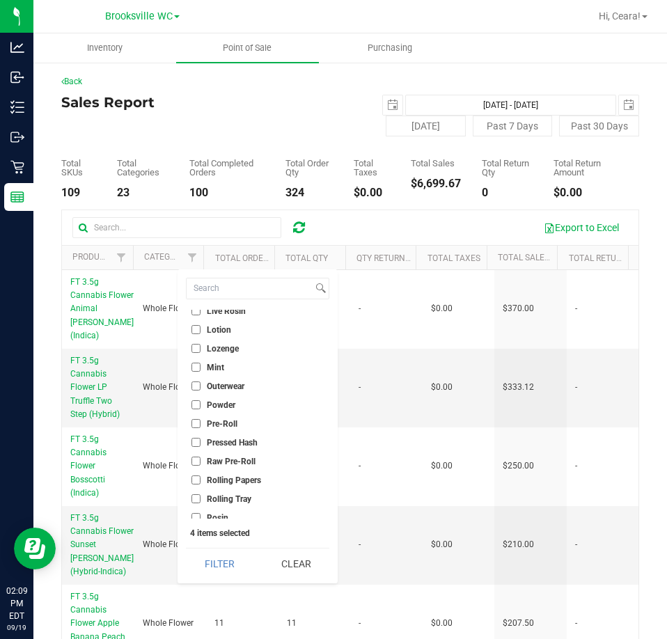
scroll to position [557, 0]
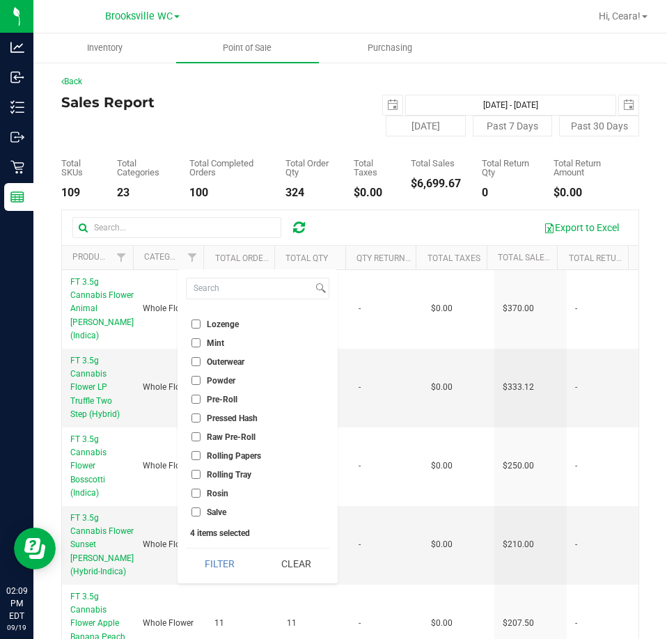
click at [227, 472] on span "Rolling Tray" at bounding box center [229, 475] width 45 height 8
click at [201, 472] on input "Rolling Tray" at bounding box center [196, 474] width 9 height 9
checkbox input "true"
click at [230, 455] on span "Rolling Papers" at bounding box center [234, 456] width 54 height 8
click at [201, 455] on input "Rolling Papers" at bounding box center [196, 455] width 9 height 9
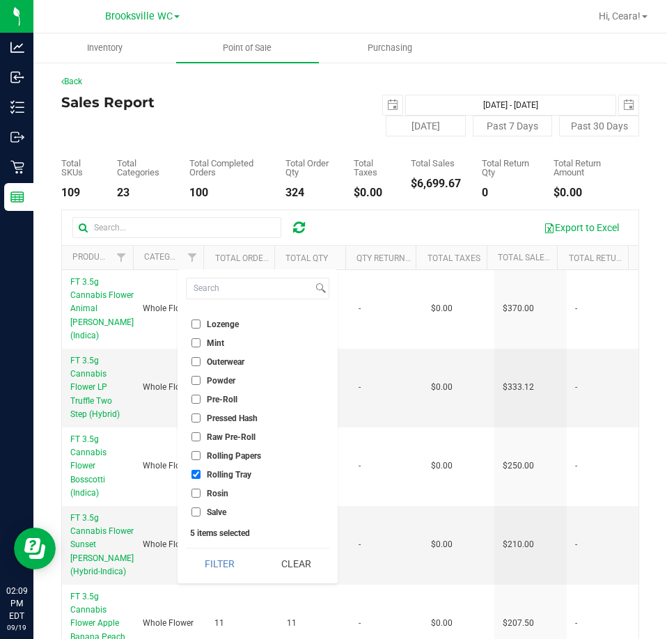
checkbox input "true"
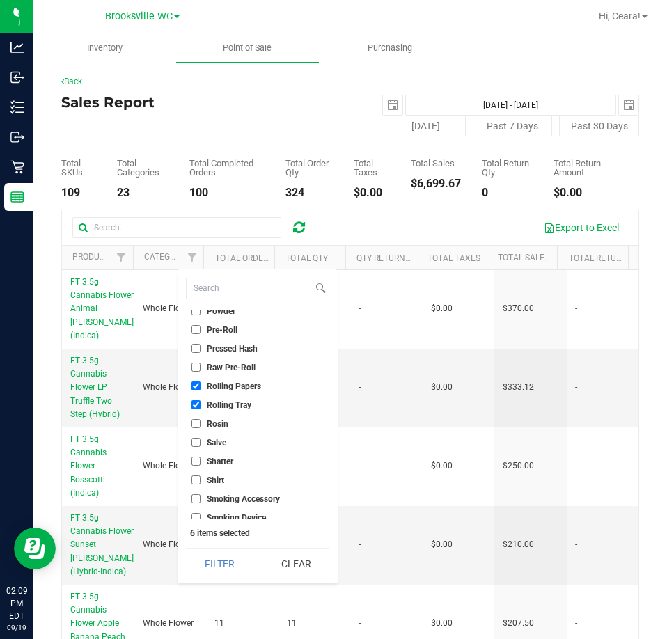
click at [218, 496] on span "Smoking Accessory" at bounding box center [243, 499] width 73 height 8
click at [201, 496] on input "Smoking Accessory" at bounding box center [196, 499] width 9 height 9
checkbox input "true"
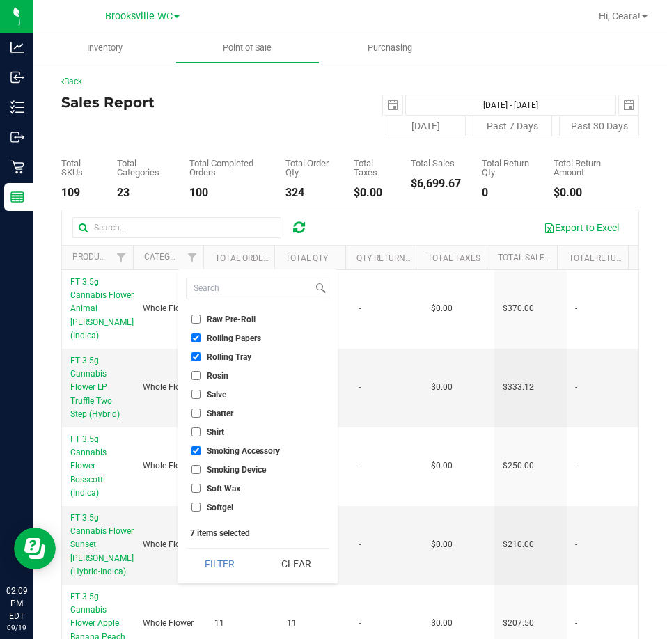
scroll to position [696, 0]
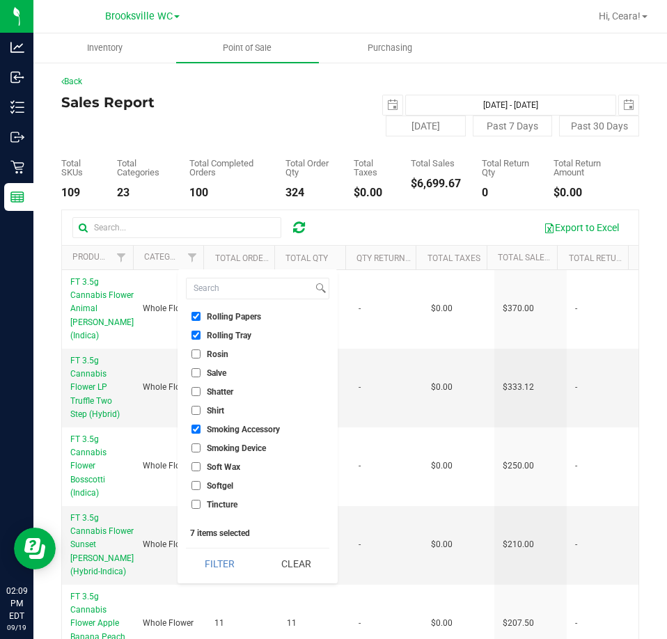
click at [243, 449] on span "Smoking Device" at bounding box center [236, 448] width 59 height 8
click at [201, 449] on input "Smoking Device" at bounding box center [196, 448] width 9 height 9
checkbox input "true"
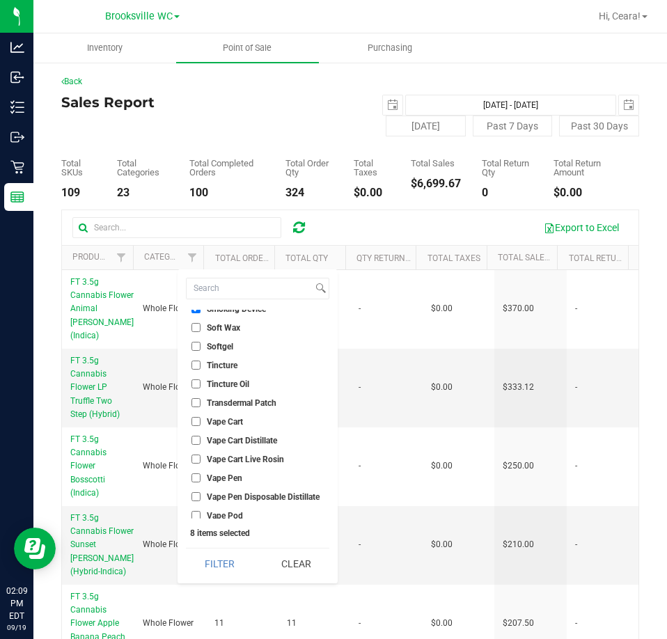
scroll to position [896, 0]
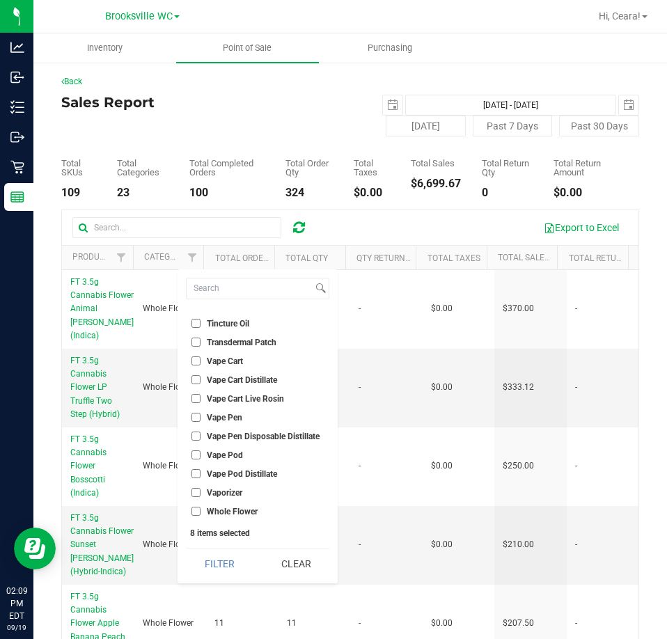
click at [232, 491] on span "Vaporizer" at bounding box center [225, 493] width 36 height 8
click at [201, 491] on input "Vaporizer" at bounding box center [196, 492] width 9 height 9
checkbox input "true"
click at [213, 568] on button "Filter" at bounding box center [219, 564] width 67 height 31
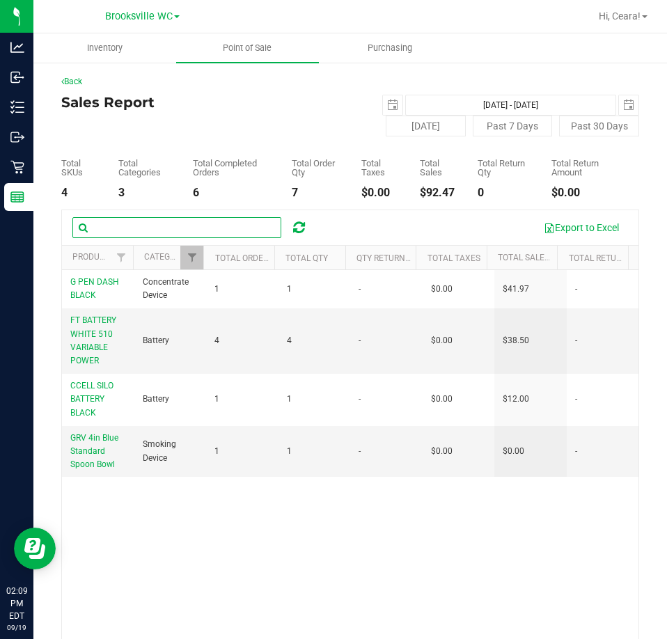
click at [232, 224] on input "text" at bounding box center [176, 227] width 209 height 21
click at [183, 265] on link "Filter" at bounding box center [191, 258] width 23 height 24
click at [623, 105] on span "select" at bounding box center [628, 105] width 11 height 11
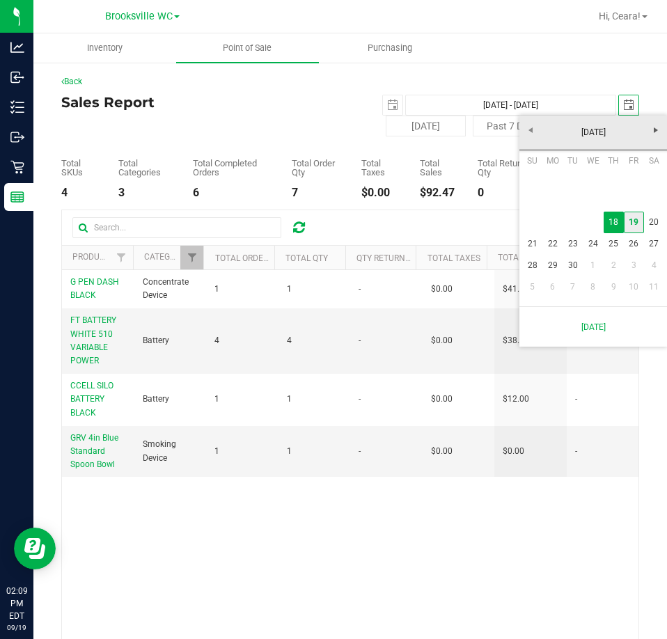
click at [632, 218] on link "19" at bounding box center [634, 223] width 20 height 22
type input "Sep 18, 2025 - Sep 19, 2025"
type input "2025-09-19"
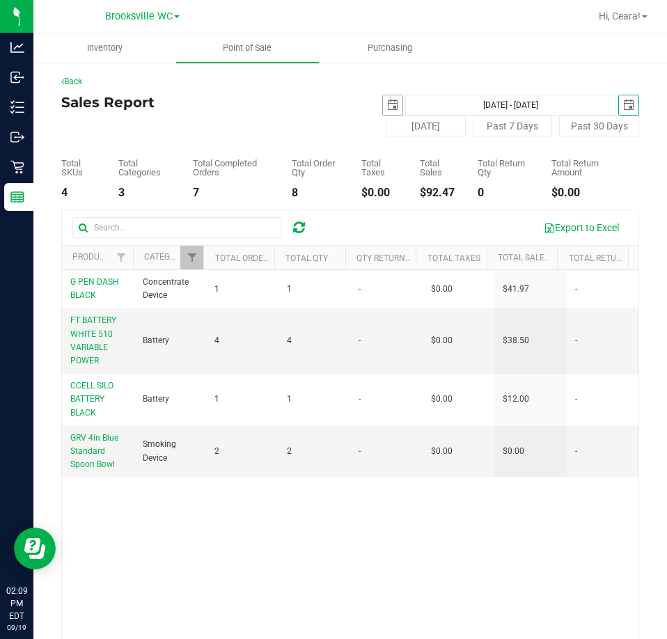
click at [387, 104] on span "select" at bounding box center [392, 105] width 11 height 11
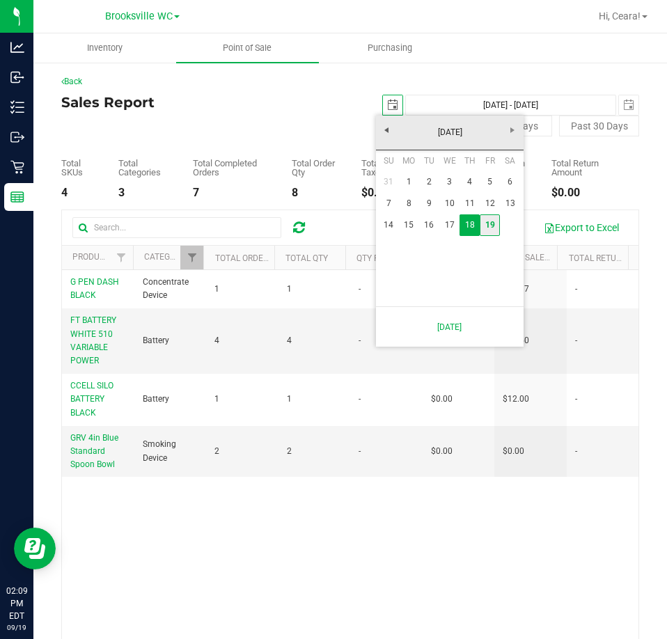
click at [494, 226] on link "19" at bounding box center [490, 226] width 20 height 22
type input "Sep 19, 2025 - Sep 19, 2025"
type input "2025-09-19"
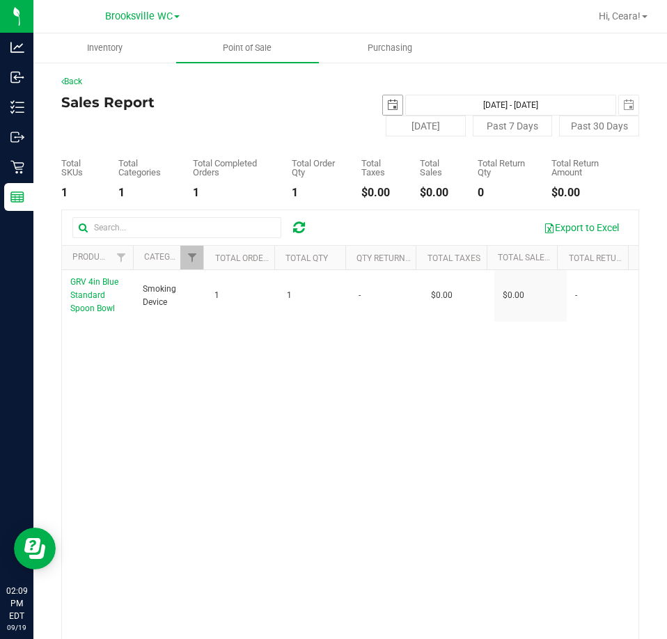
click at [392, 104] on span "select" at bounding box center [393, 105] width 20 height 20
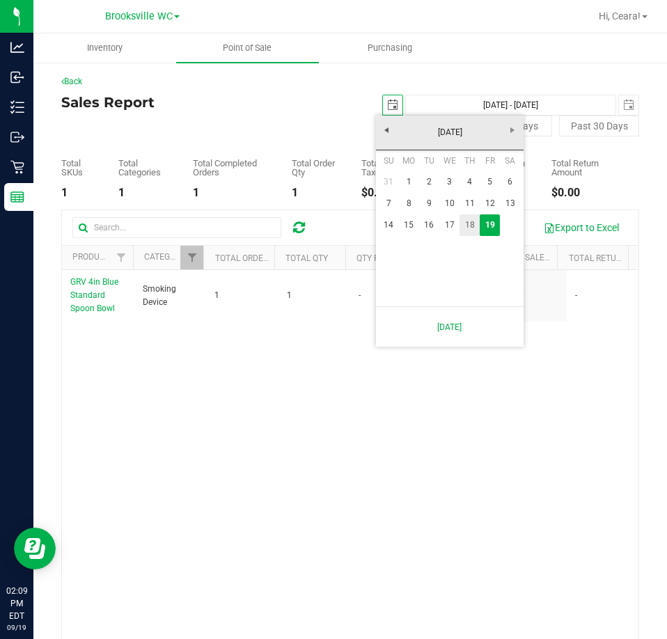
click at [473, 226] on link "18" at bounding box center [470, 226] width 20 height 22
type input "Sep 18, 2025 - Sep 19, 2025"
type input "2025-09-18"
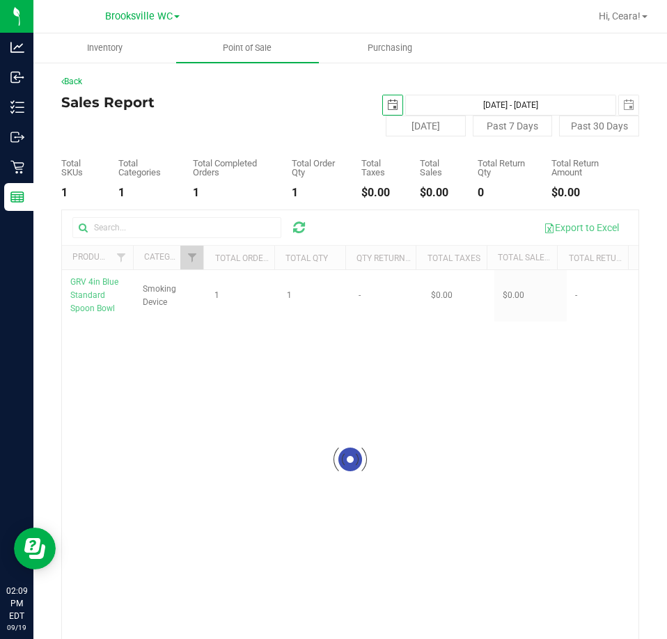
checkbox input "true"
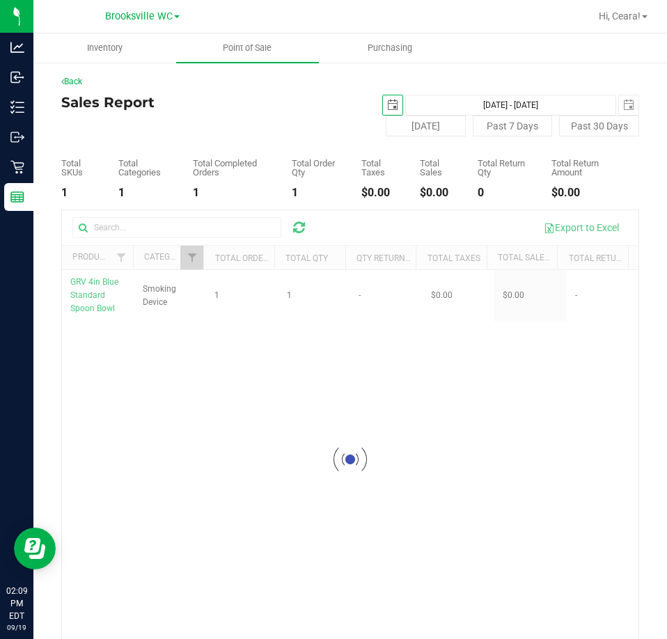
checkbox input "true"
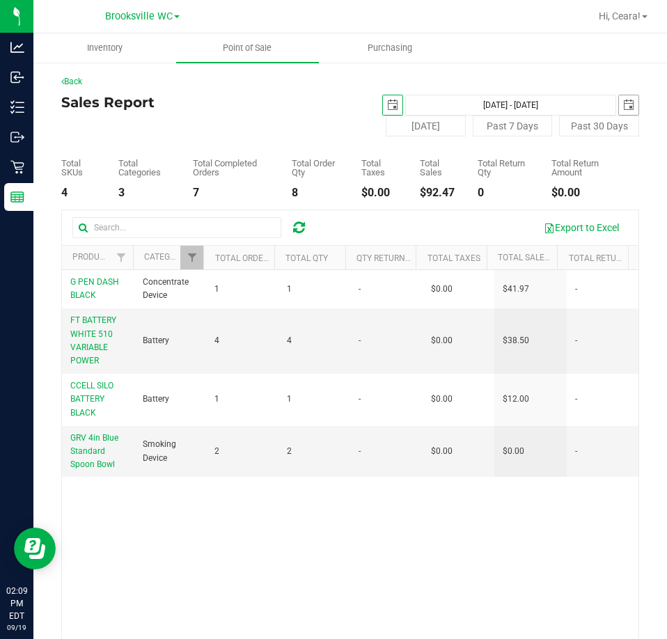
click at [607, 105] on div "2025-09-18 Sep 18, 2025 - Sep 19, 2025 2025-09-19" at bounding box center [495, 105] width 310 height 21
click at [623, 104] on span "select" at bounding box center [628, 105] width 11 height 11
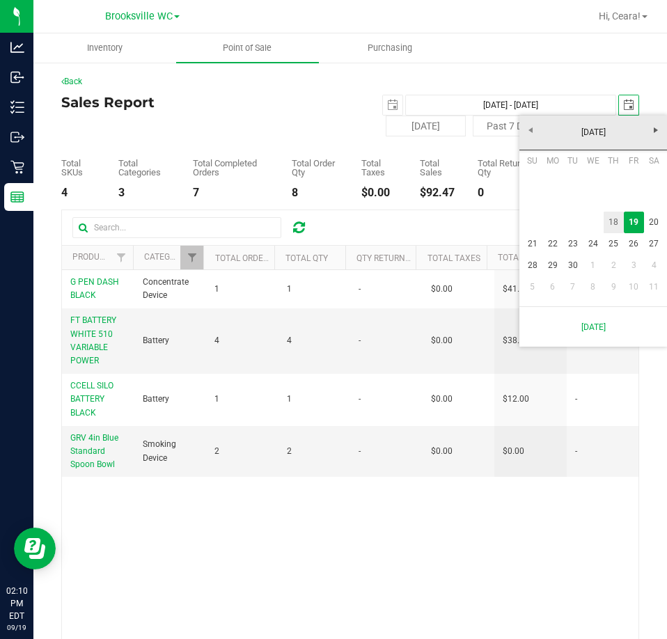
click at [609, 226] on link "18" at bounding box center [614, 223] width 20 height 22
type input "Sep 18, 2025 - Sep 18, 2025"
type input "2025-09-18"
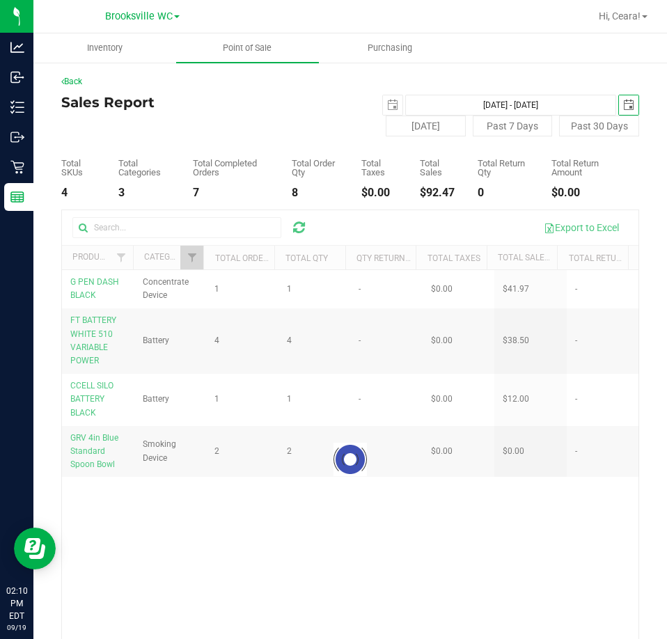
checkbox input "true"
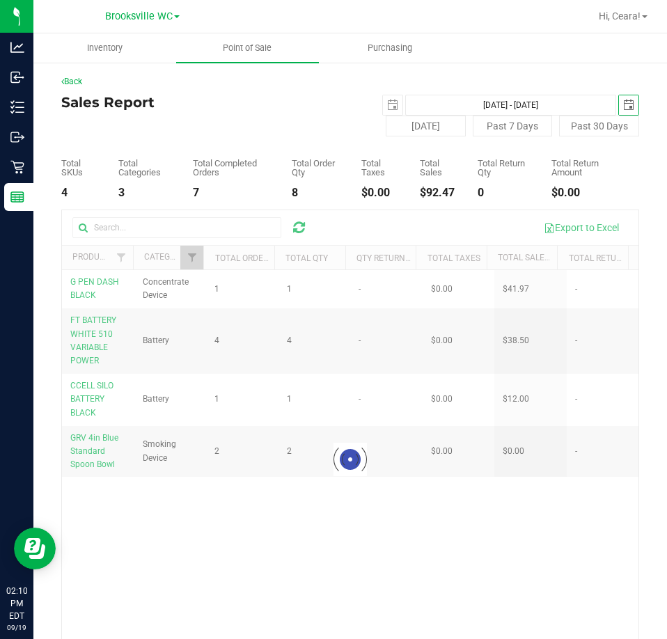
checkbox input "true"
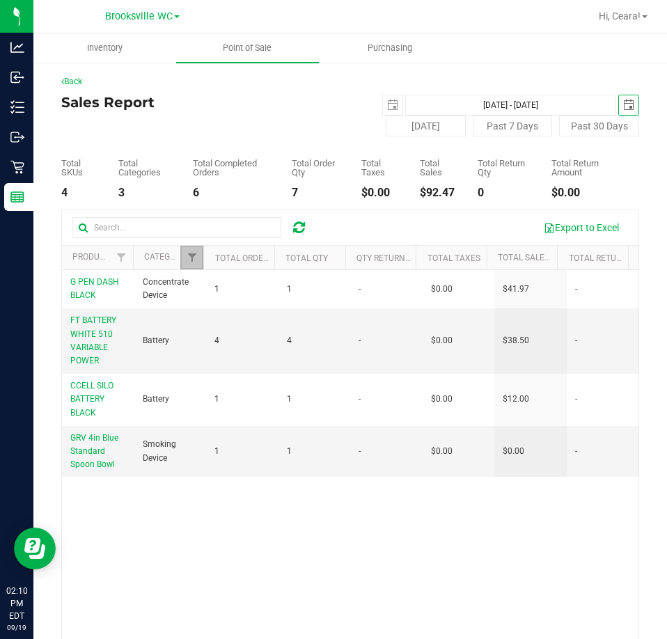
click at [196, 258] on link "Filter" at bounding box center [191, 258] width 23 height 24
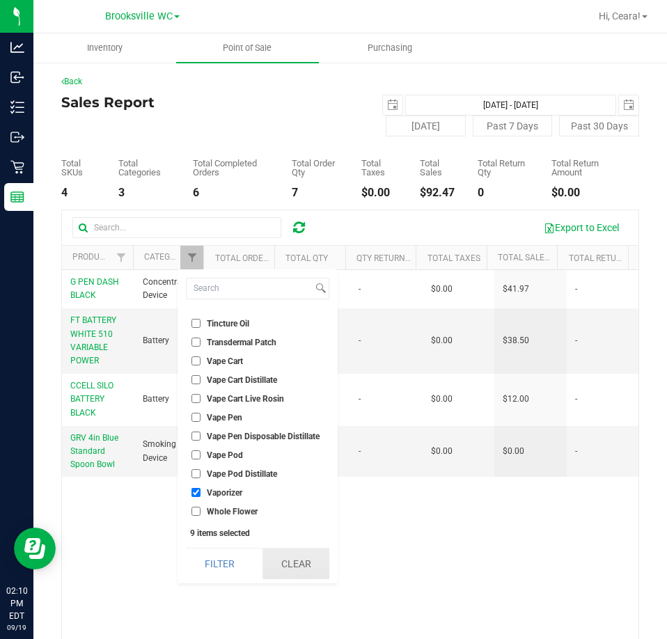
click at [305, 576] on button "Clear" at bounding box center [296, 564] width 67 height 31
